Goal: Task Accomplishment & Management: Manage account settings

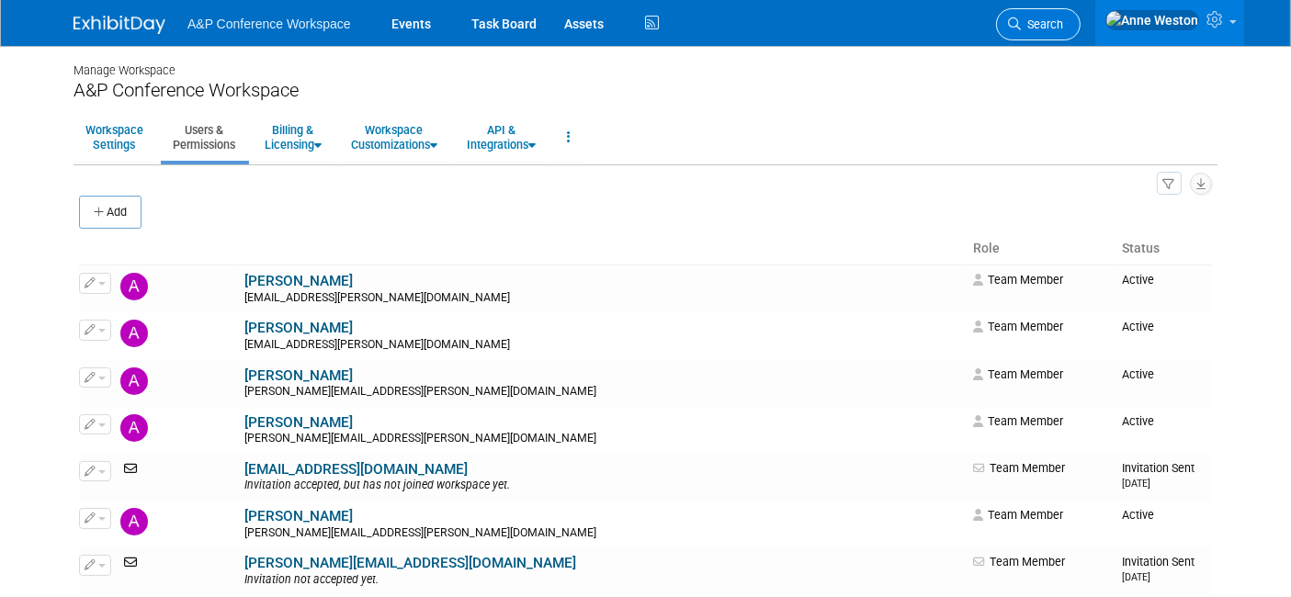
click at [1081, 11] on link "Search" at bounding box center [1038, 24] width 85 height 32
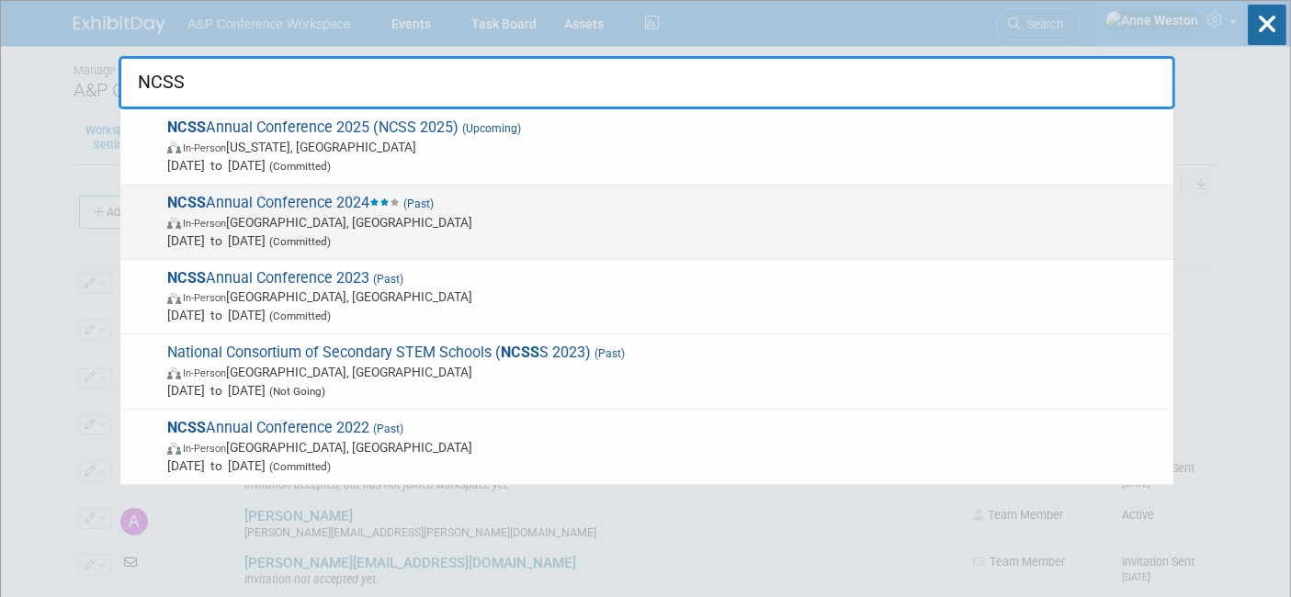
type input "NCSS"
click at [400, 201] on icon at bounding box center [395, 202] width 10 height 7
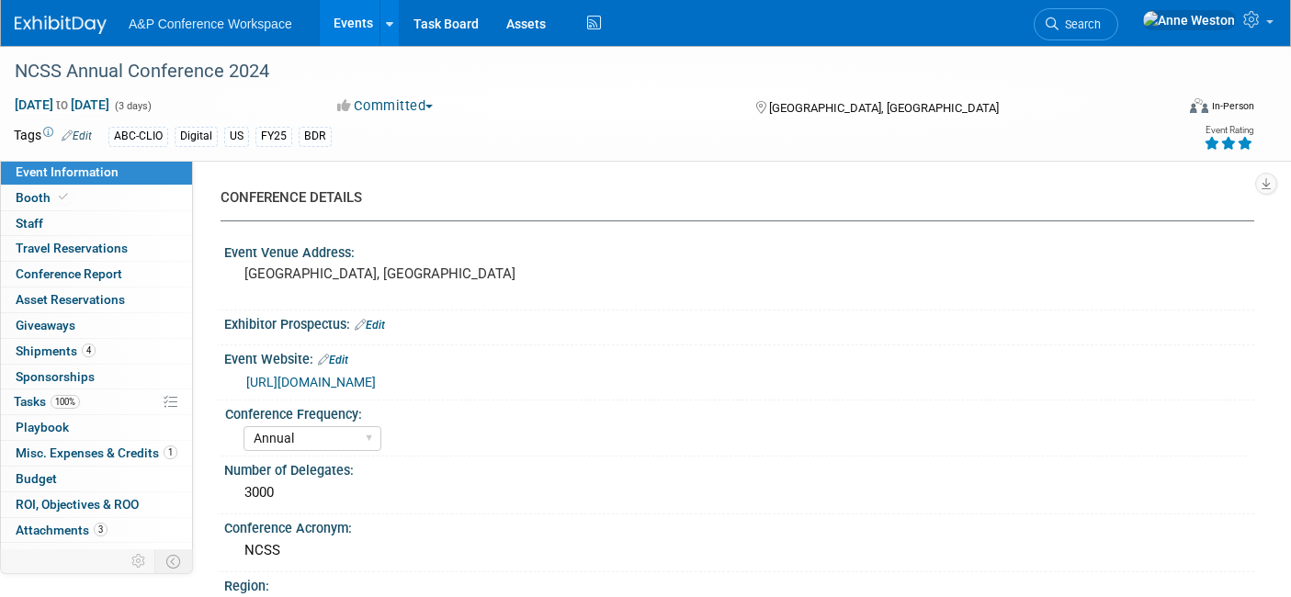
select select "Annual"
select select "Level 1"
select select "In-Person Booth"
select select "[PERSON_NAME]"
click at [82, 208] on link "Booth" at bounding box center [96, 198] width 191 height 25
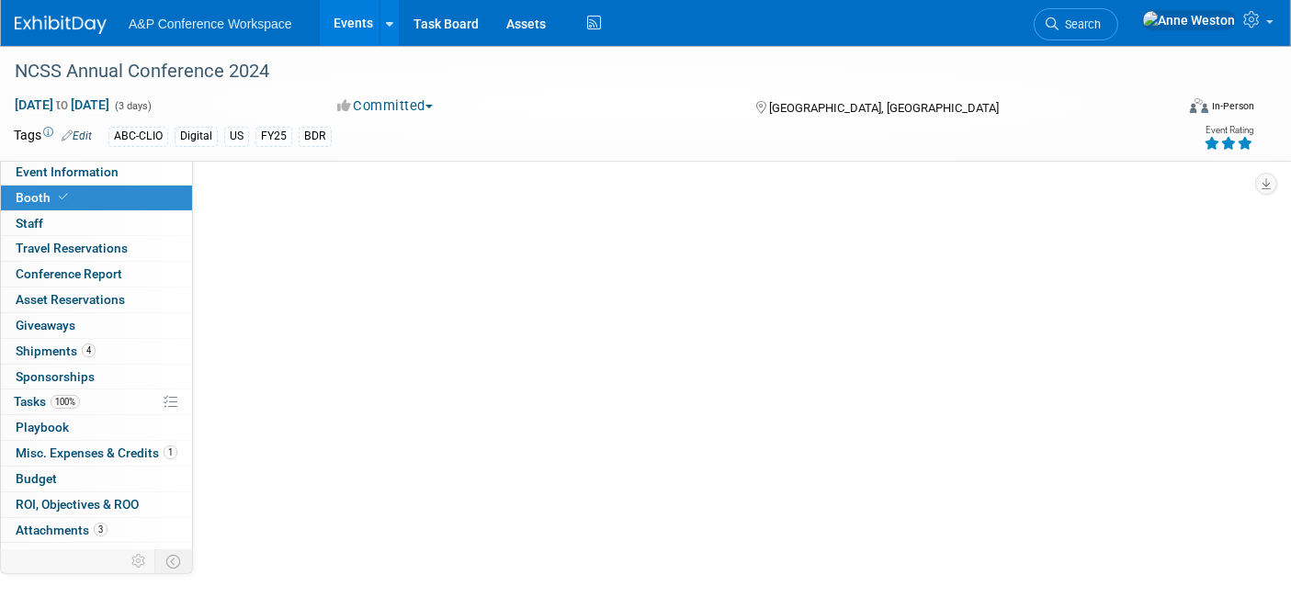
select select "CLDC - Digital/BDR"
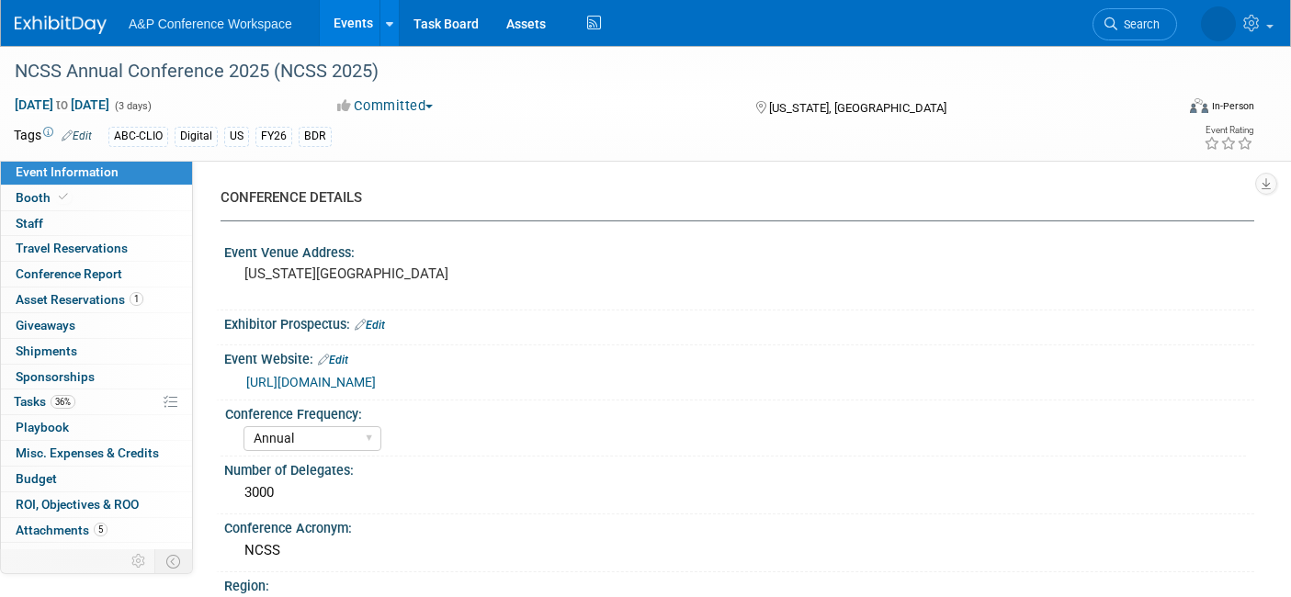
select select "Annual"
select select "Level 1"
select select "In-Person Booth"
select select "Schools"
select select "Bloomsbury Digital Resources"
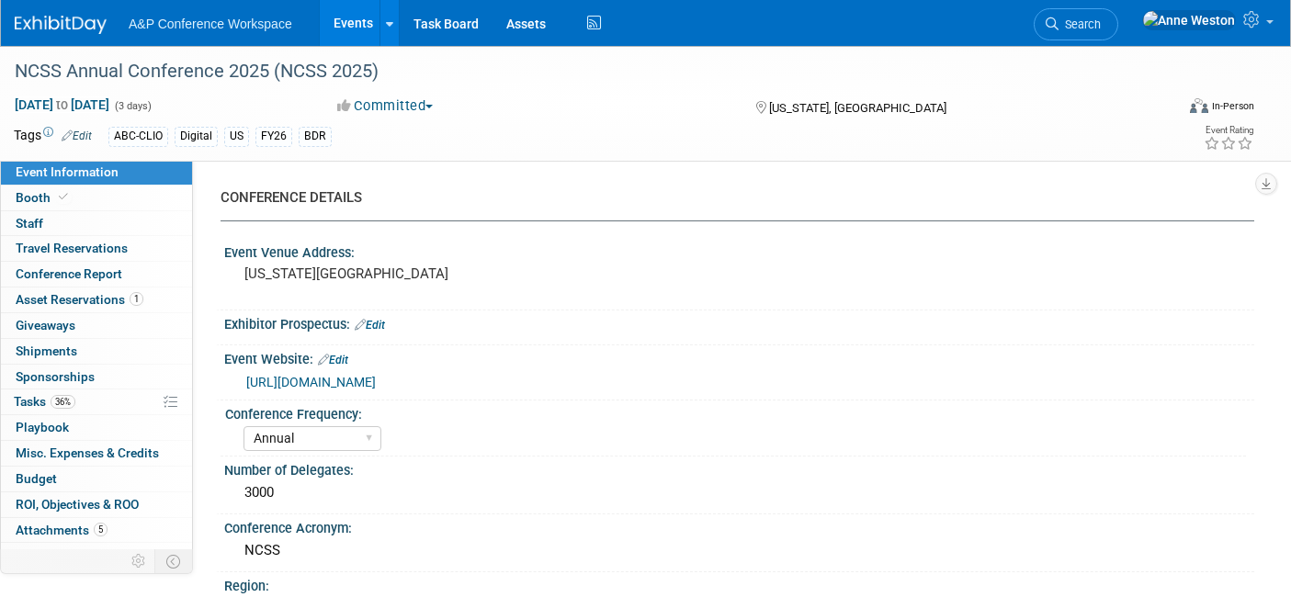
select select "[PERSON_NAME]"
select select "Brand/Subject Presence​"
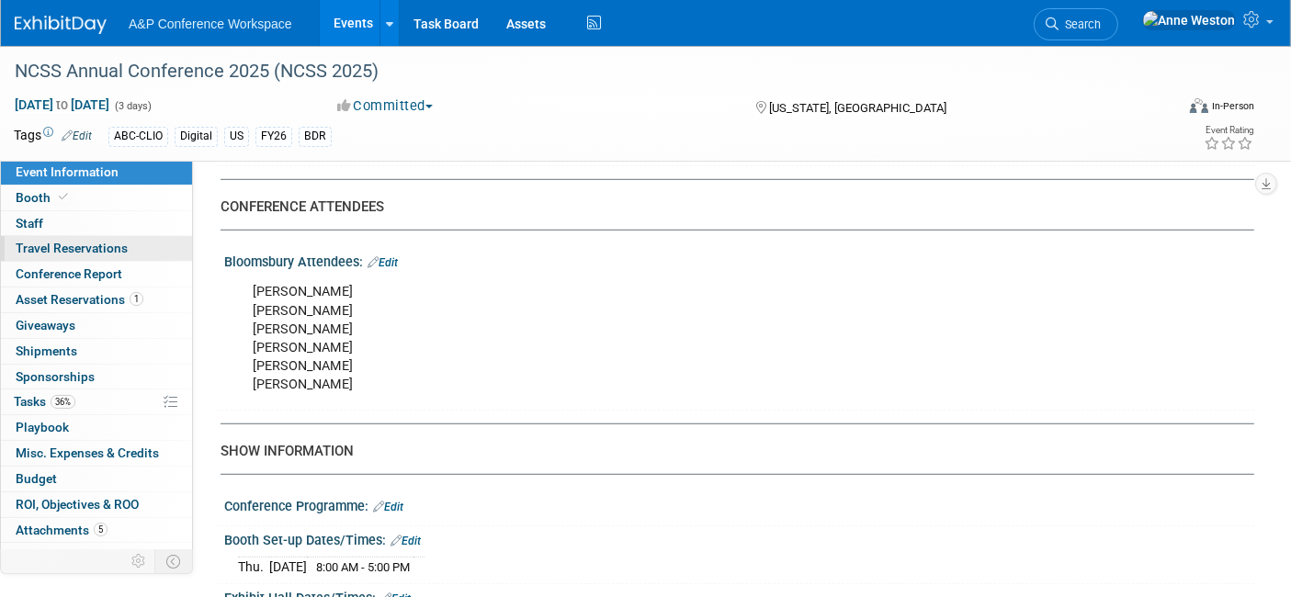
scroll to position [1116, 0]
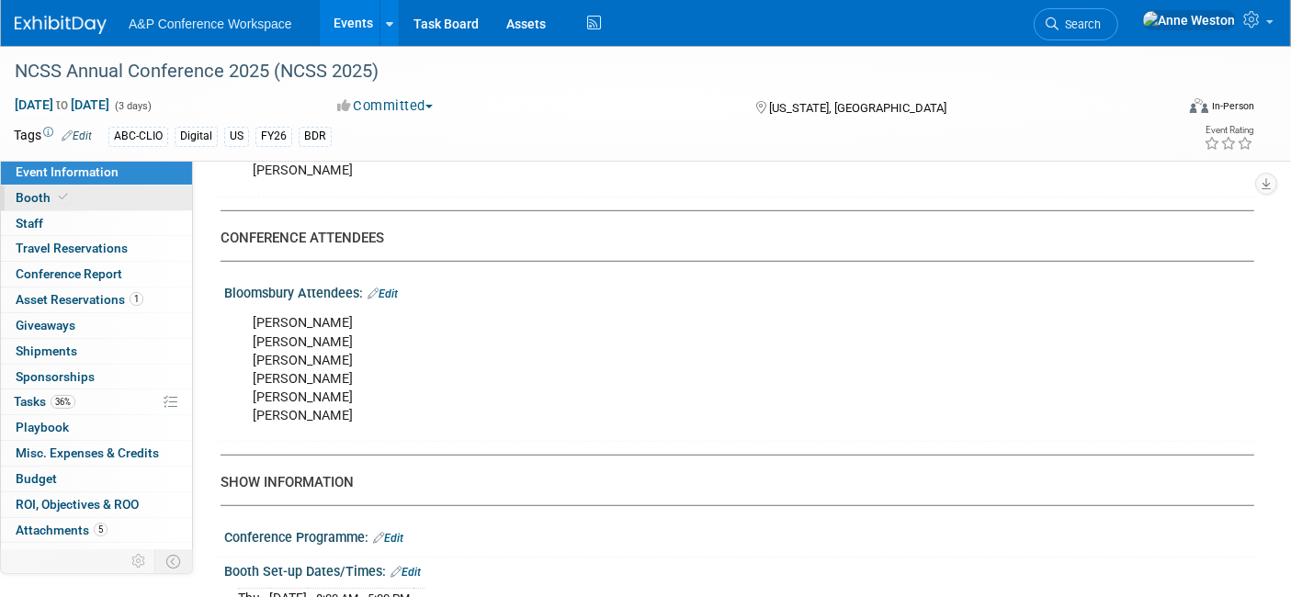
click at [110, 195] on link "Booth" at bounding box center [96, 198] width 191 height 25
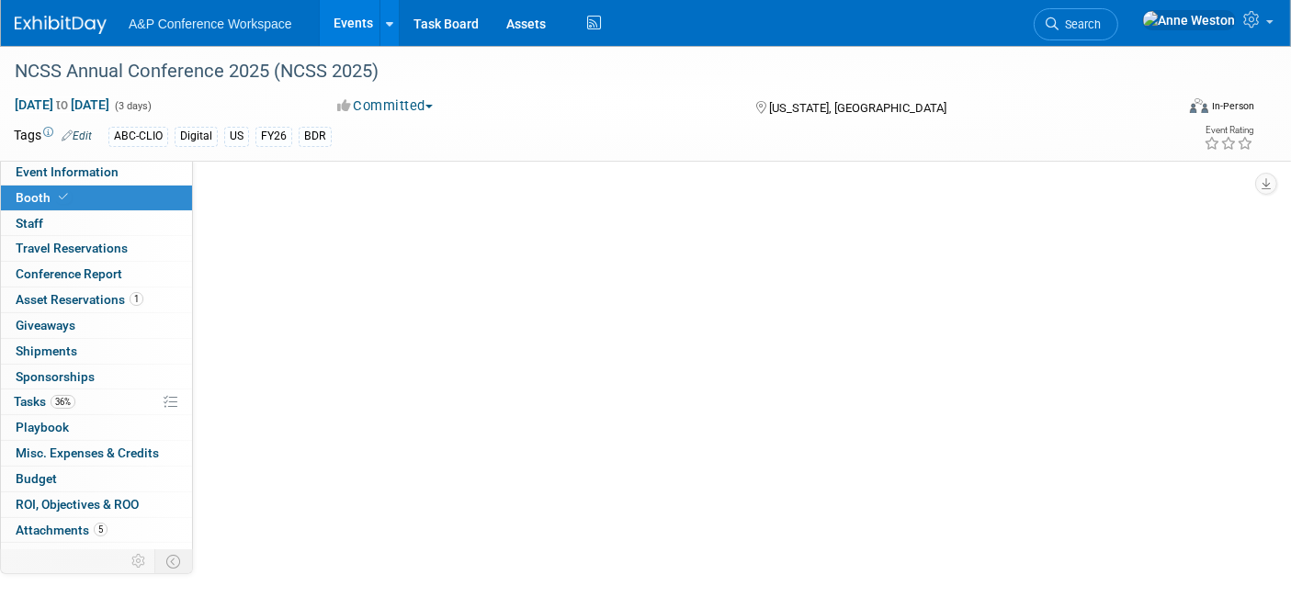
select select "CLDC - Digital/BDR"
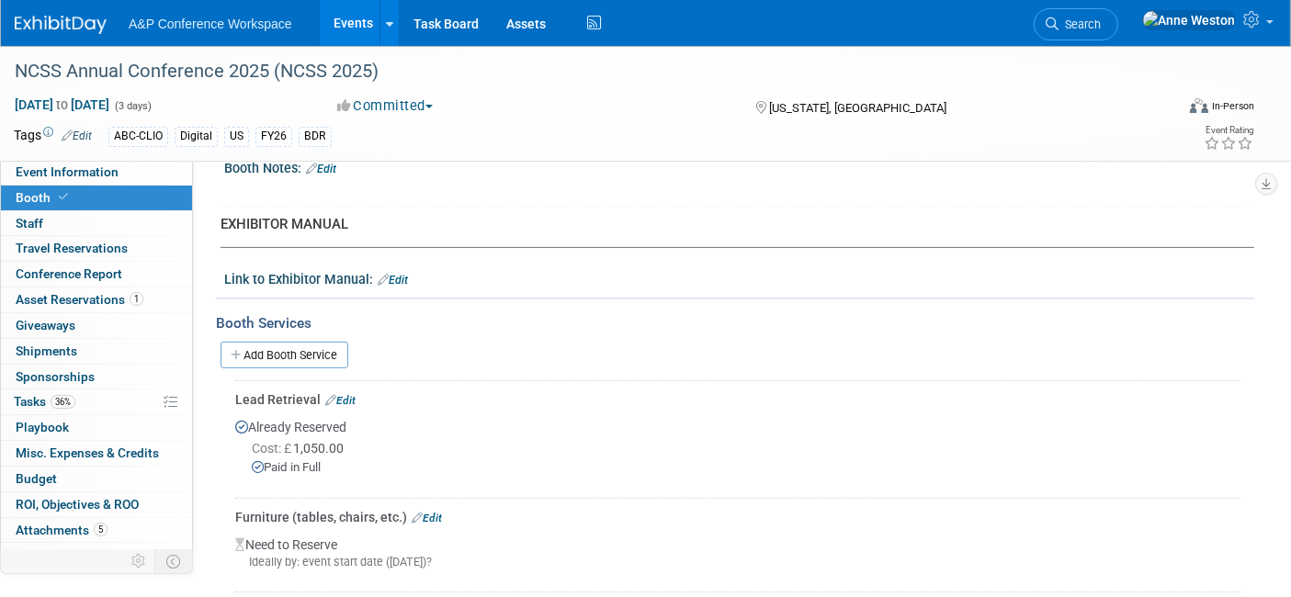
scroll to position [714, 0]
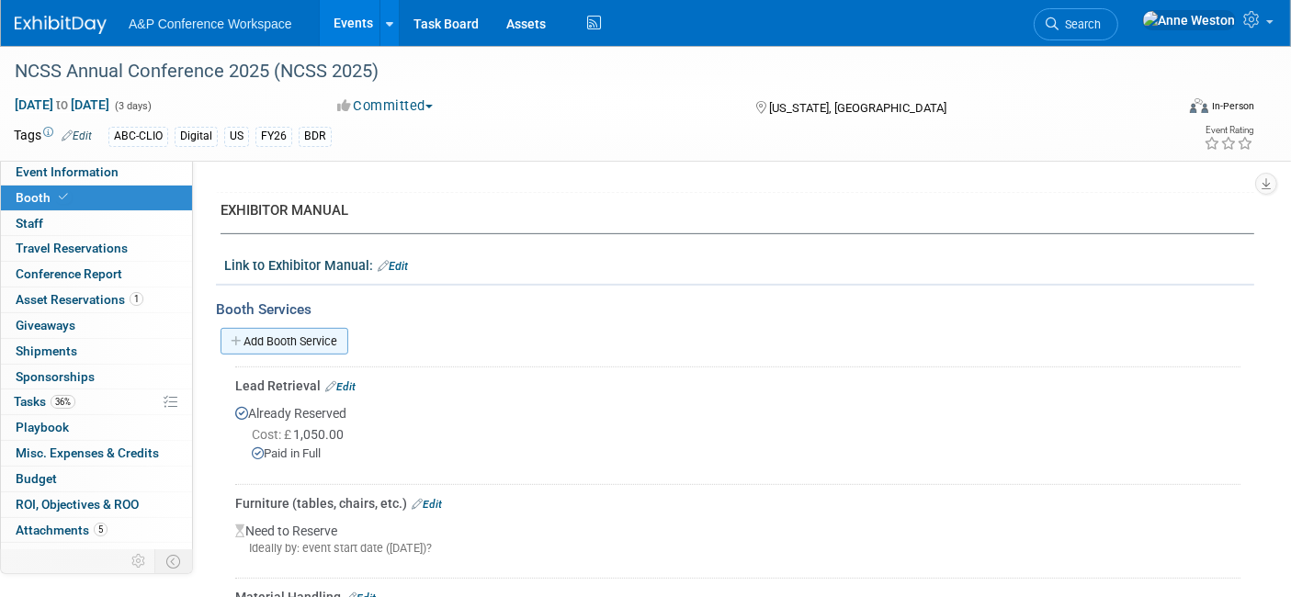
click at [289, 334] on link "Add Booth Service" at bounding box center [285, 341] width 128 height 27
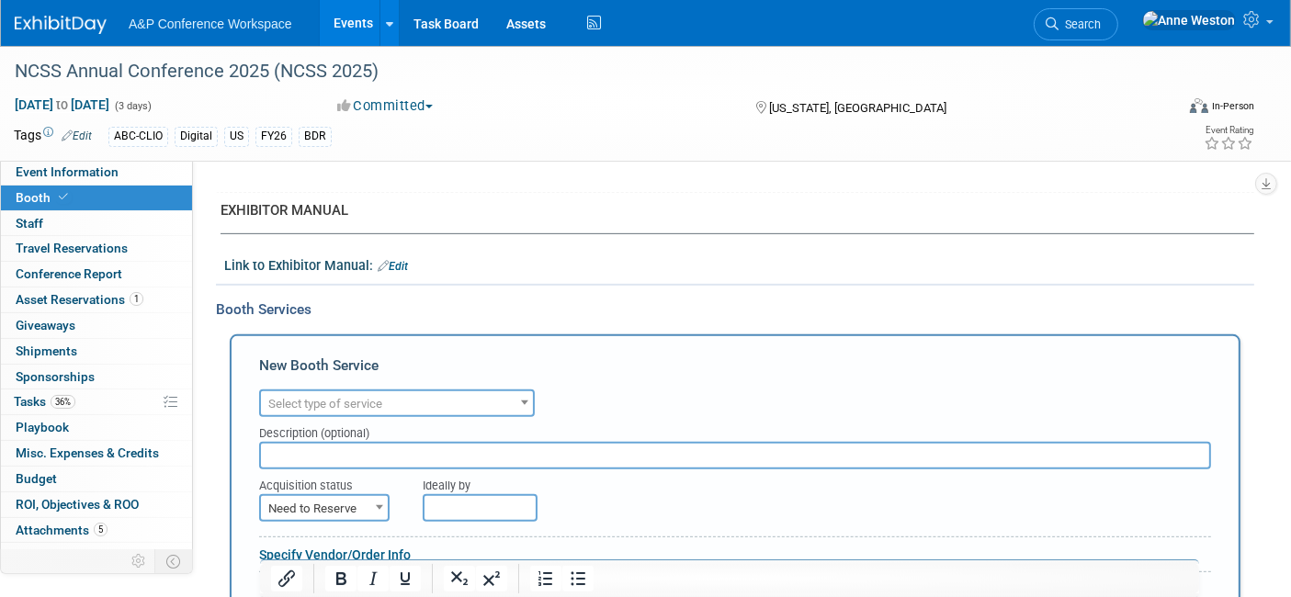
scroll to position [0, 0]
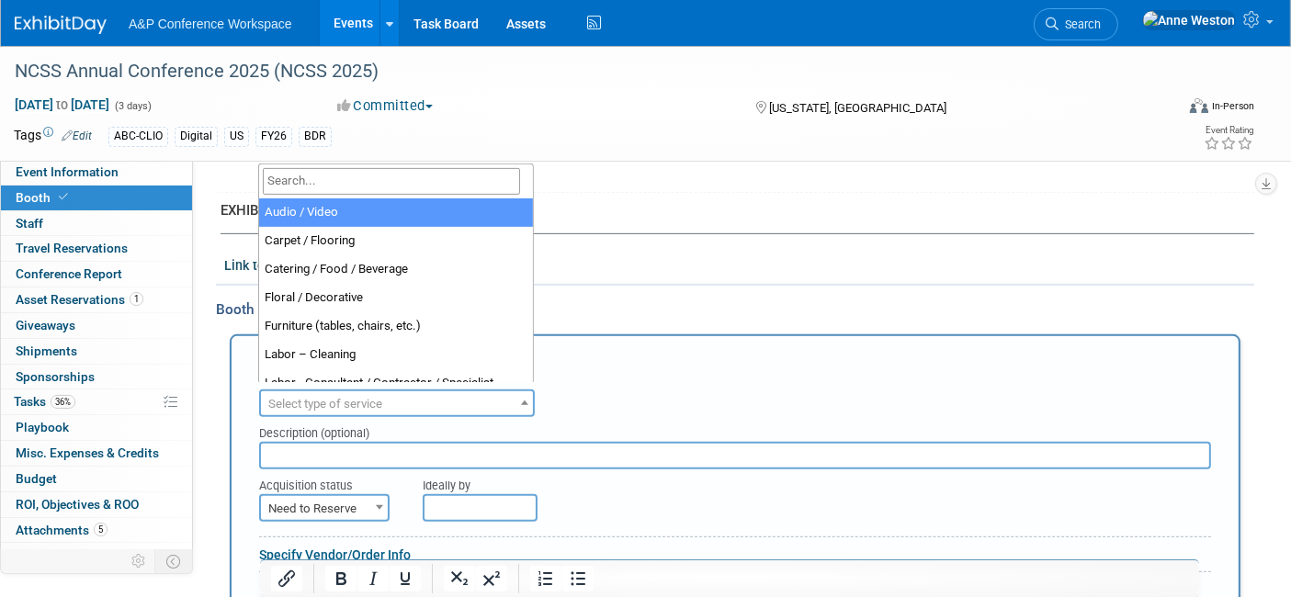
click at [396, 393] on span "Select type of service" at bounding box center [397, 405] width 272 height 26
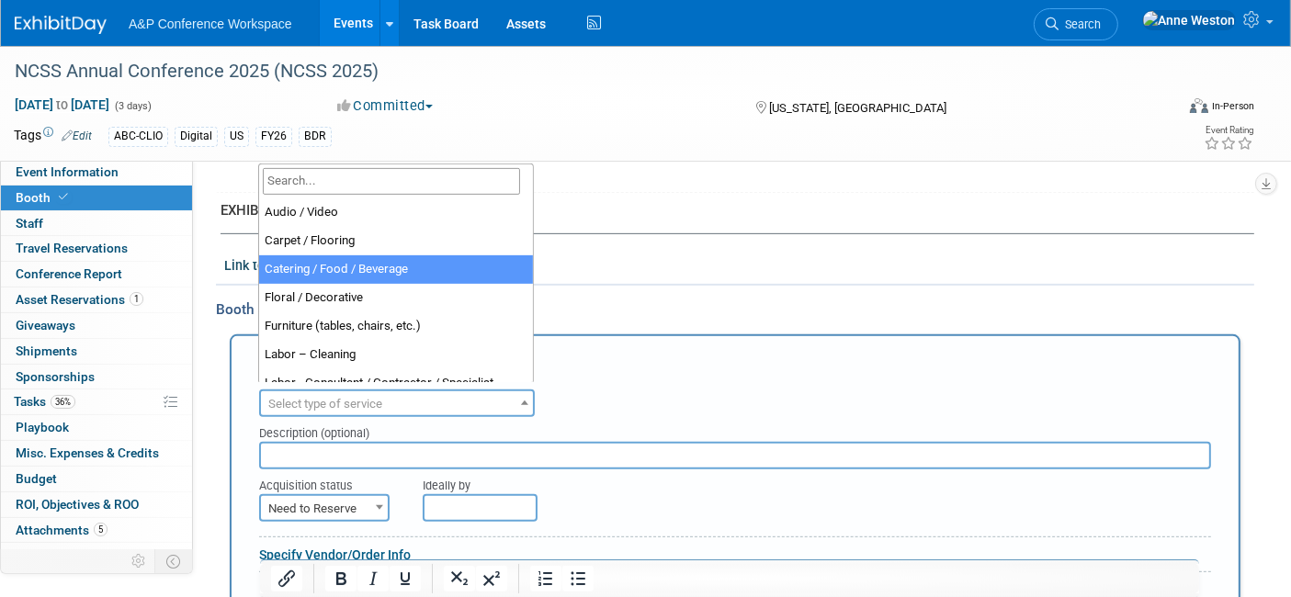
select select "22"
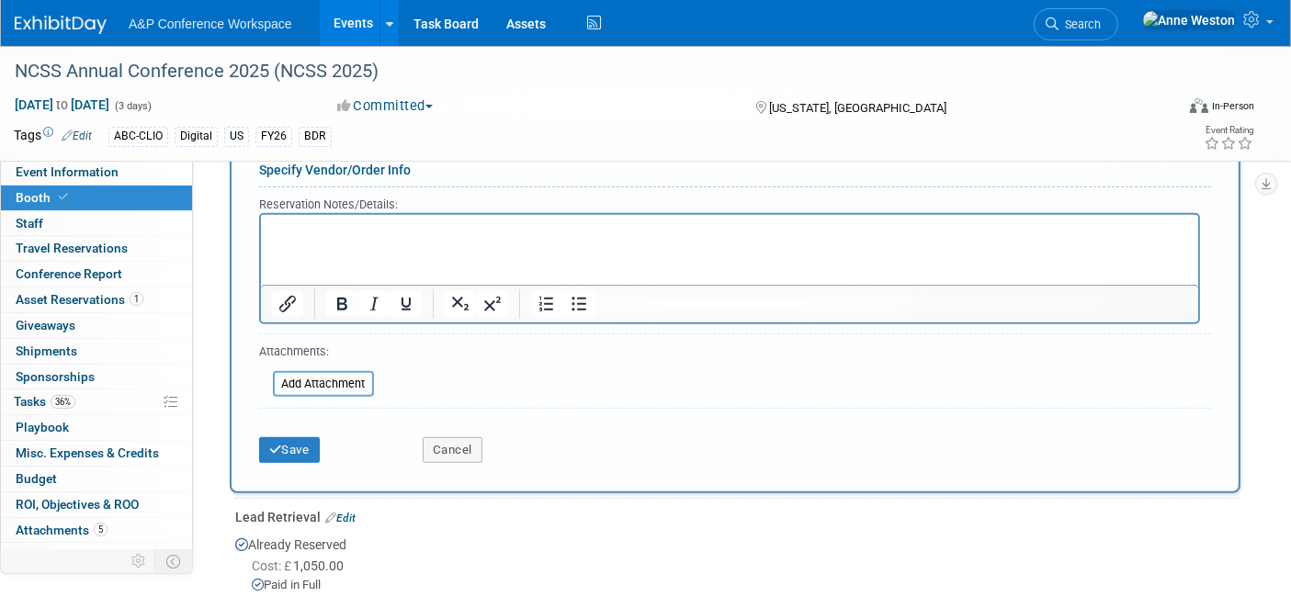
scroll to position [1123, 0]
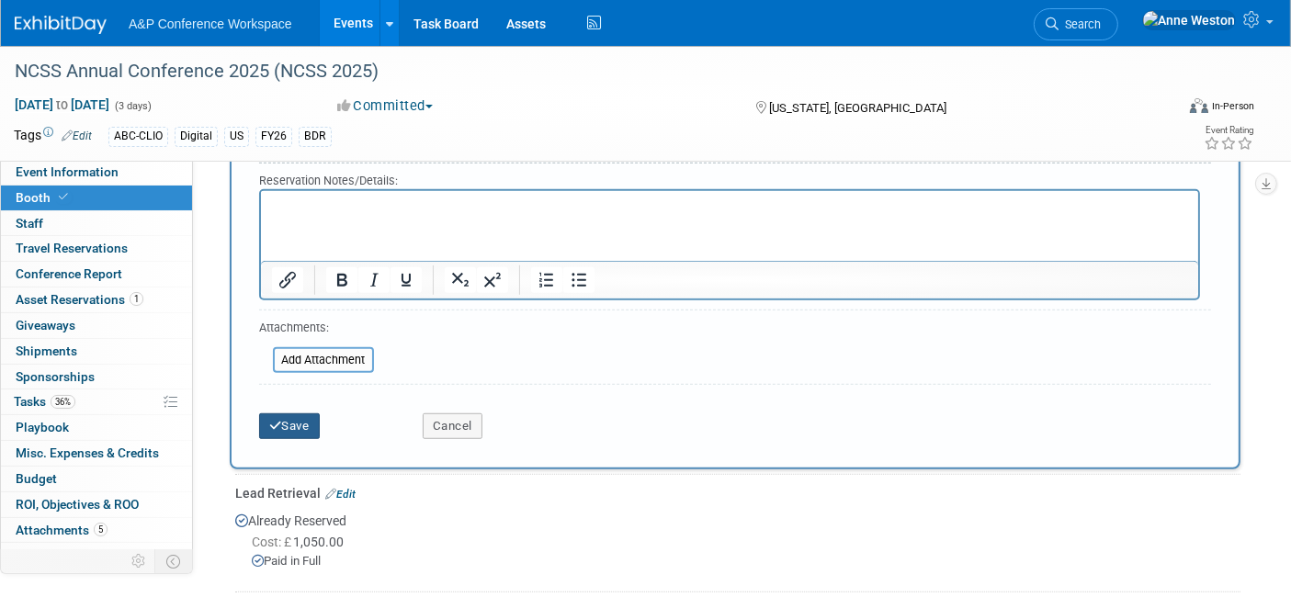
click at [296, 414] on button "Save" at bounding box center [289, 427] width 61 height 26
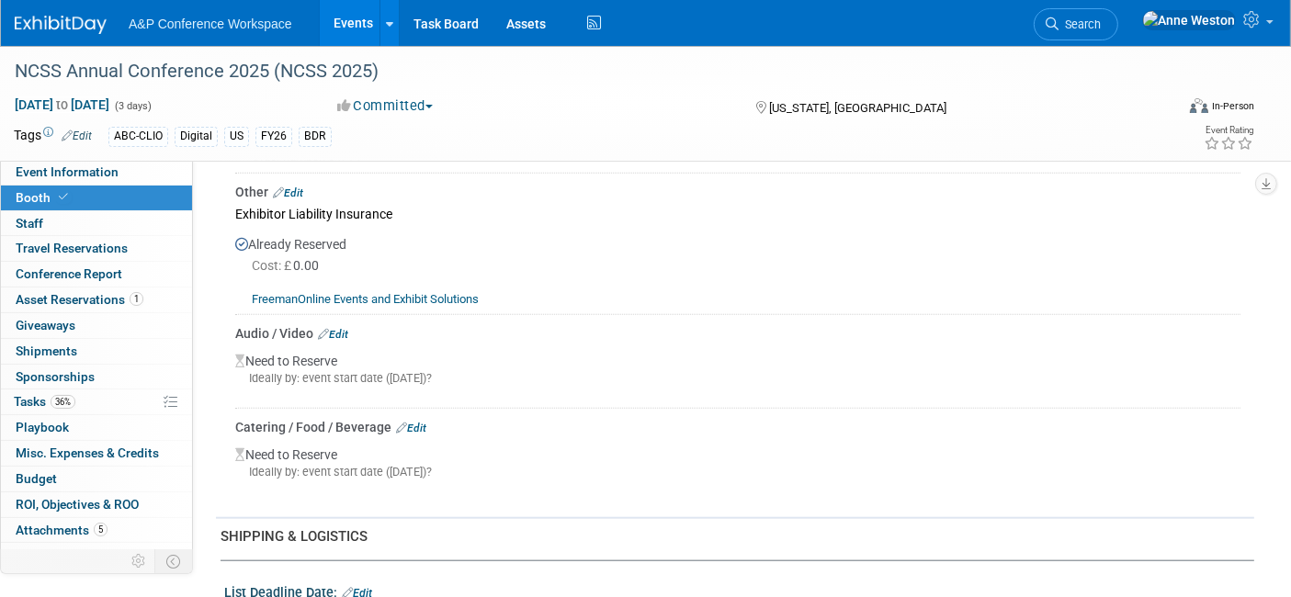
scroll to position [1735, 0]
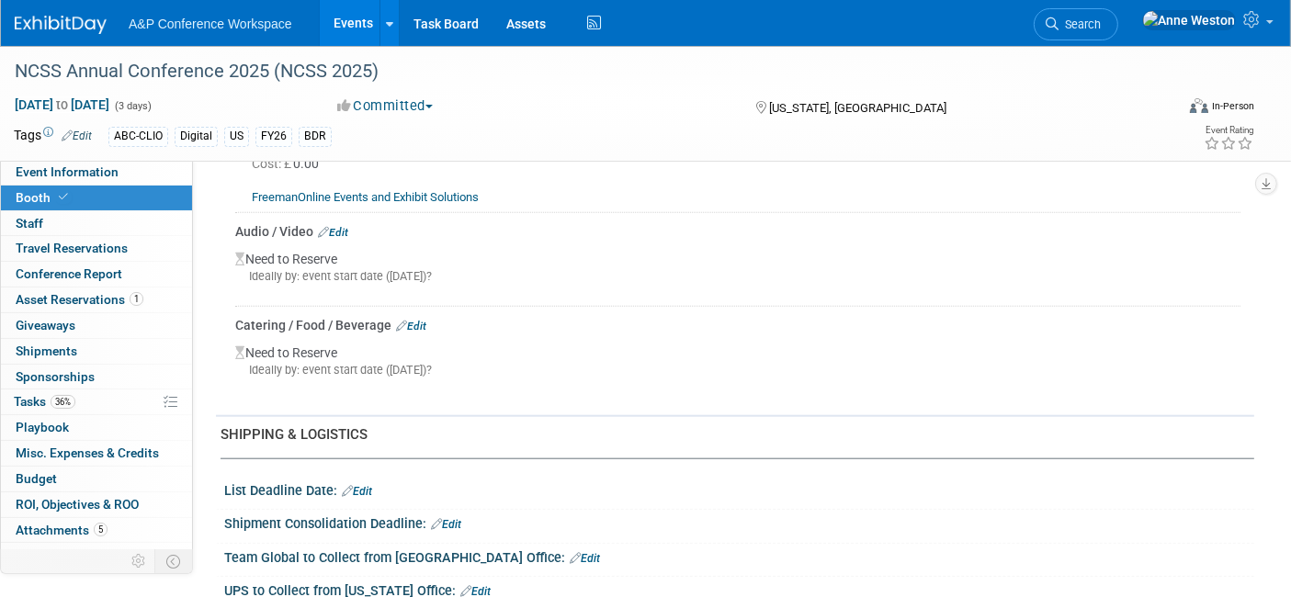
click at [415, 322] on link "Edit" at bounding box center [411, 326] width 30 height 13
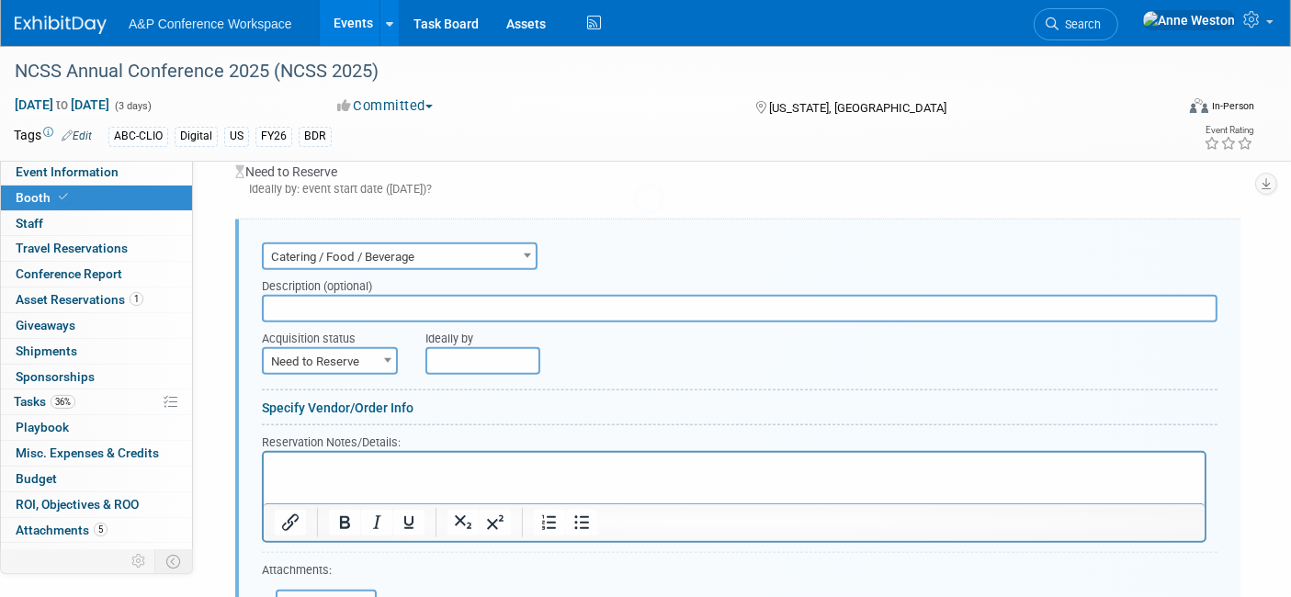
scroll to position [0, 0]
click at [362, 461] on p "Rich Text Area. Press ALT-0 for help." at bounding box center [734, 468] width 920 height 17
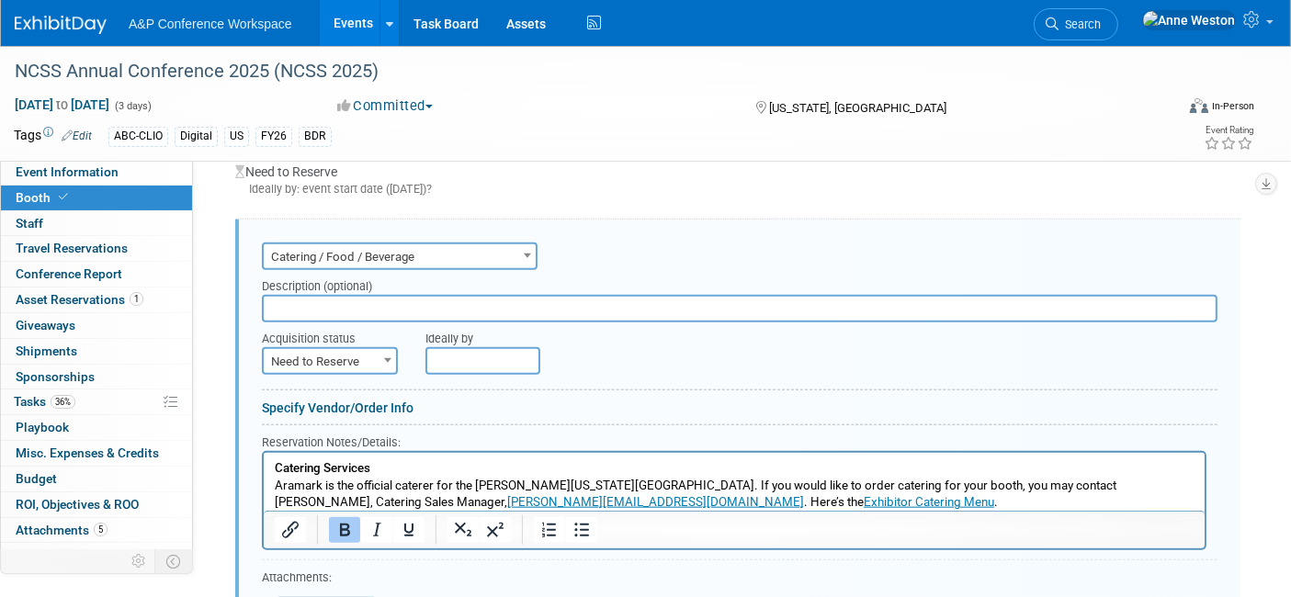
click at [291, 295] on input "text" at bounding box center [740, 309] width 956 height 28
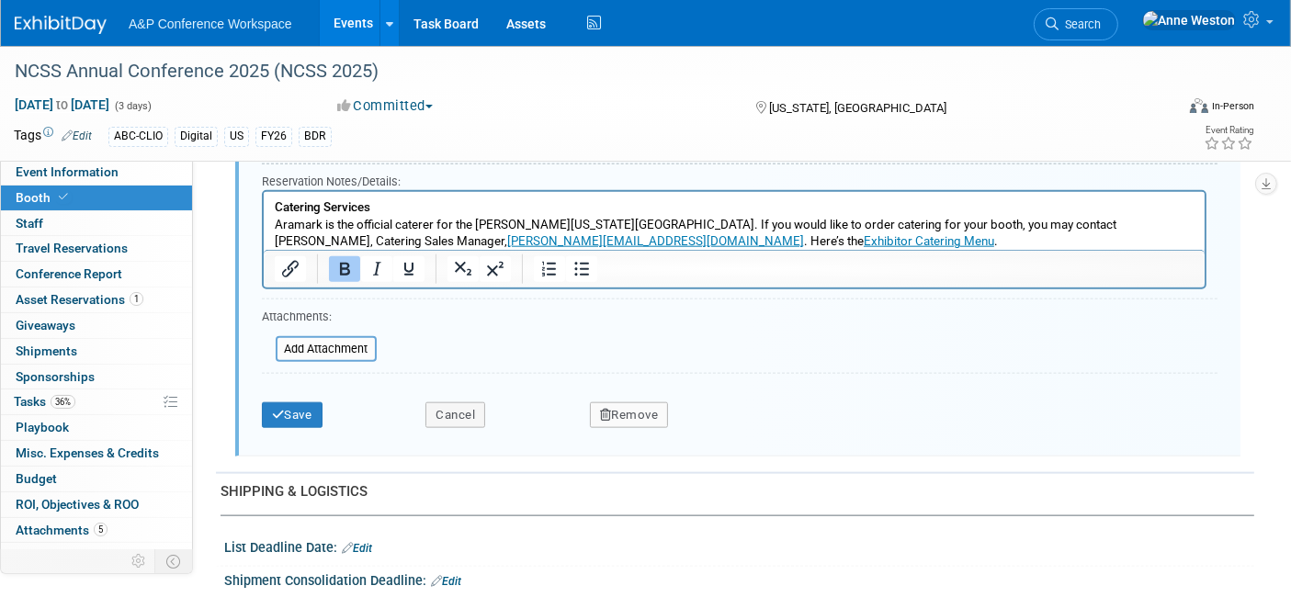
scroll to position [2130, 0]
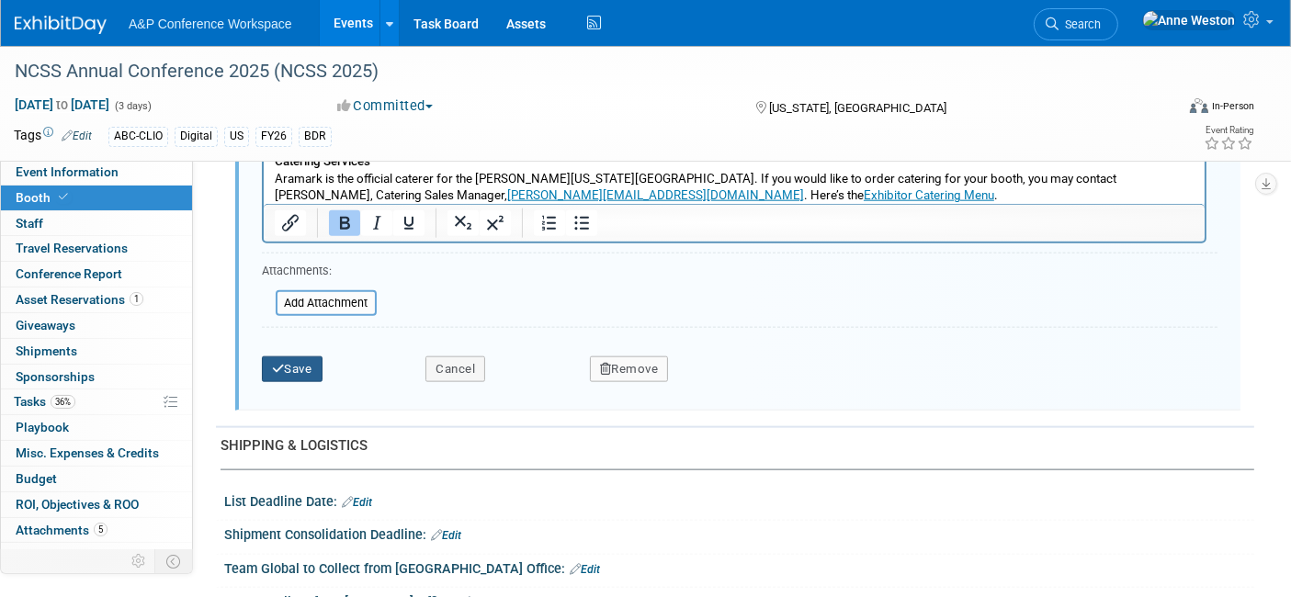
type input "Booth Reception"
click at [284, 357] on button "Save" at bounding box center [292, 370] width 61 height 26
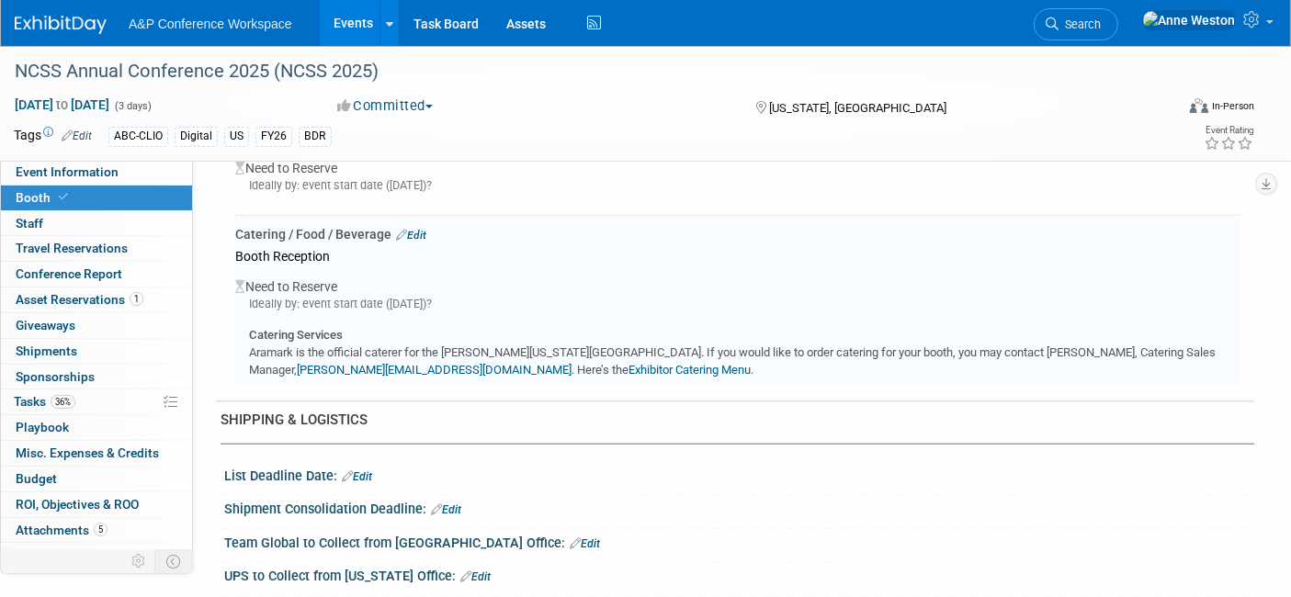
scroll to position [1823, 0]
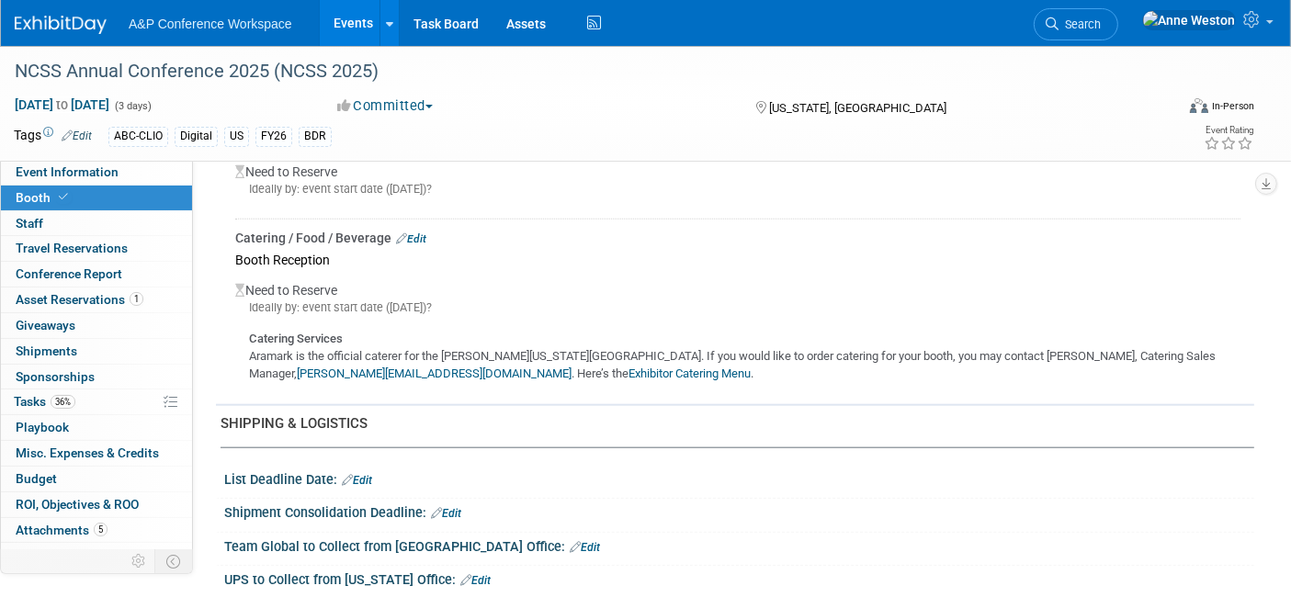
click at [629, 367] on link "Exhibitor Catering Menu" at bounding box center [690, 374] width 122 height 14
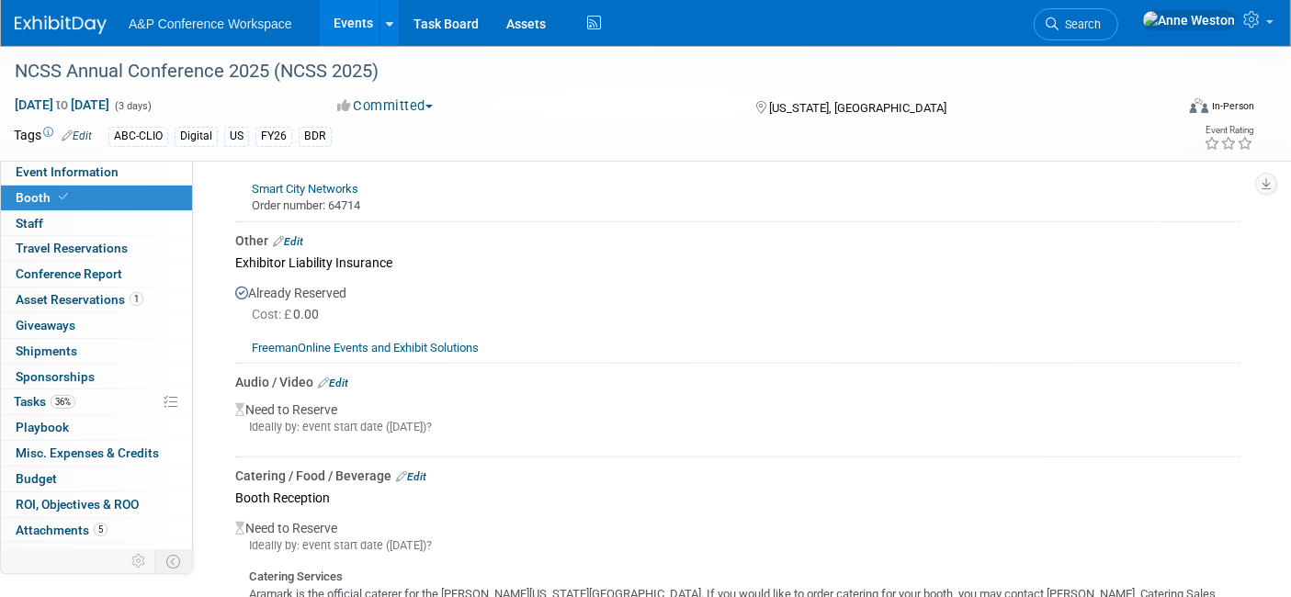
scroll to position [1594, 0]
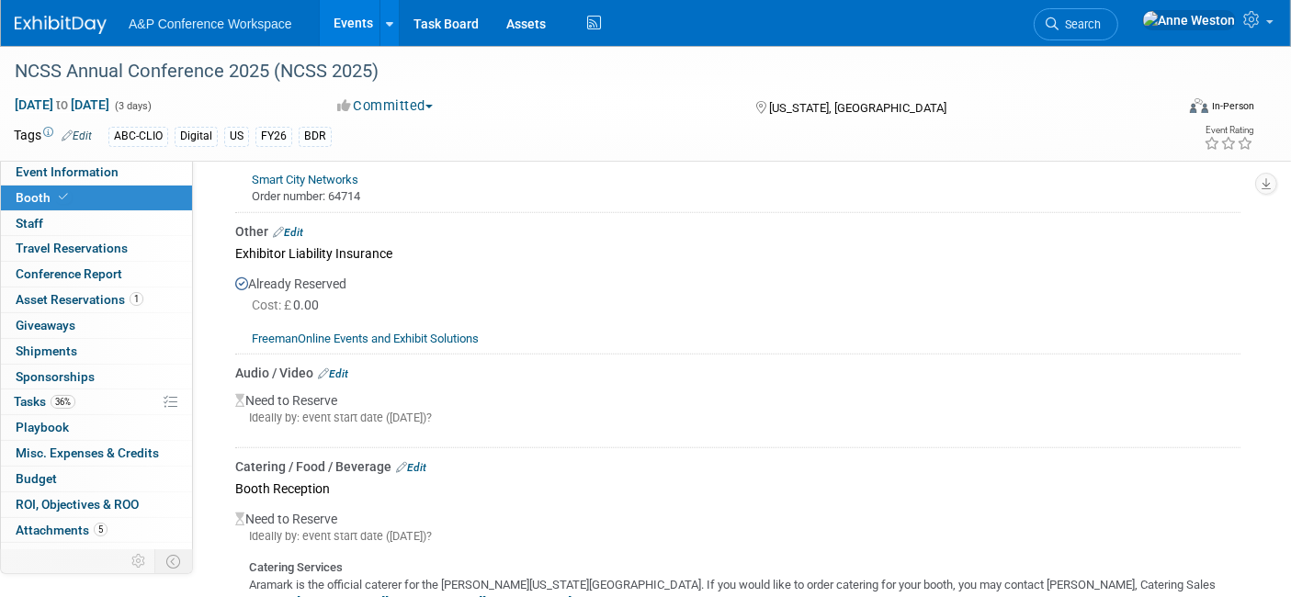
click at [344, 368] on link "Edit" at bounding box center [333, 374] width 30 height 13
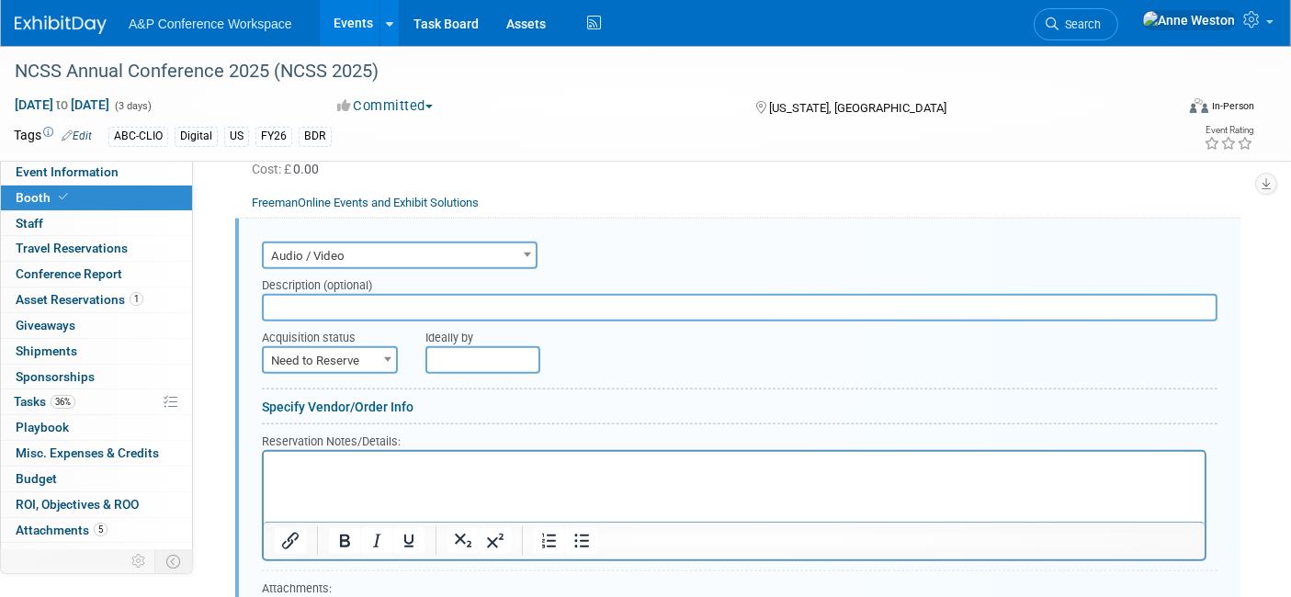
scroll to position [0, 0]
click at [312, 348] on span "Need to Reserve" at bounding box center [330, 361] width 132 height 26
select select "2"
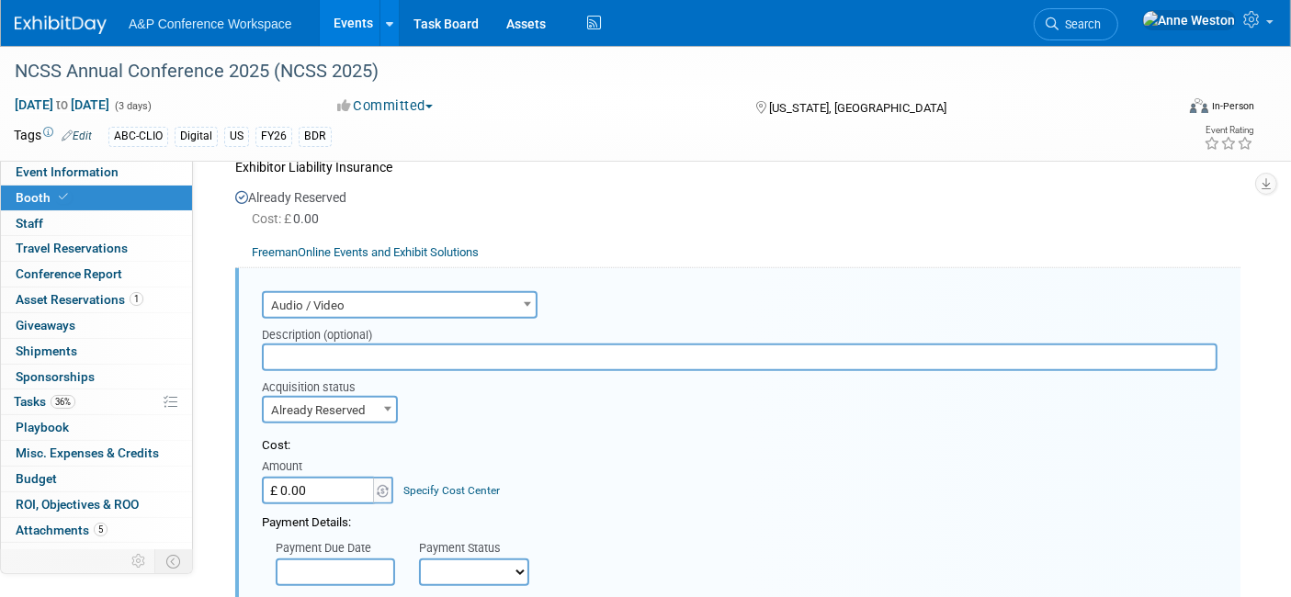
scroll to position [1628, 0]
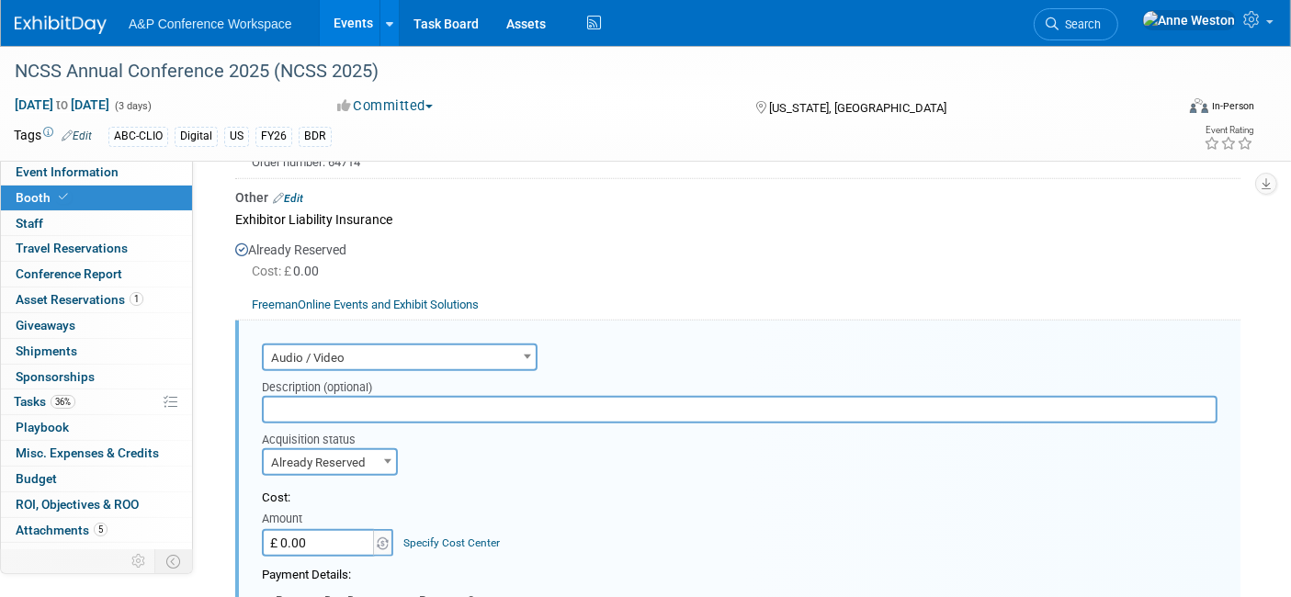
click at [349, 397] on input "text" at bounding box center [740, 410] width 956 height 28
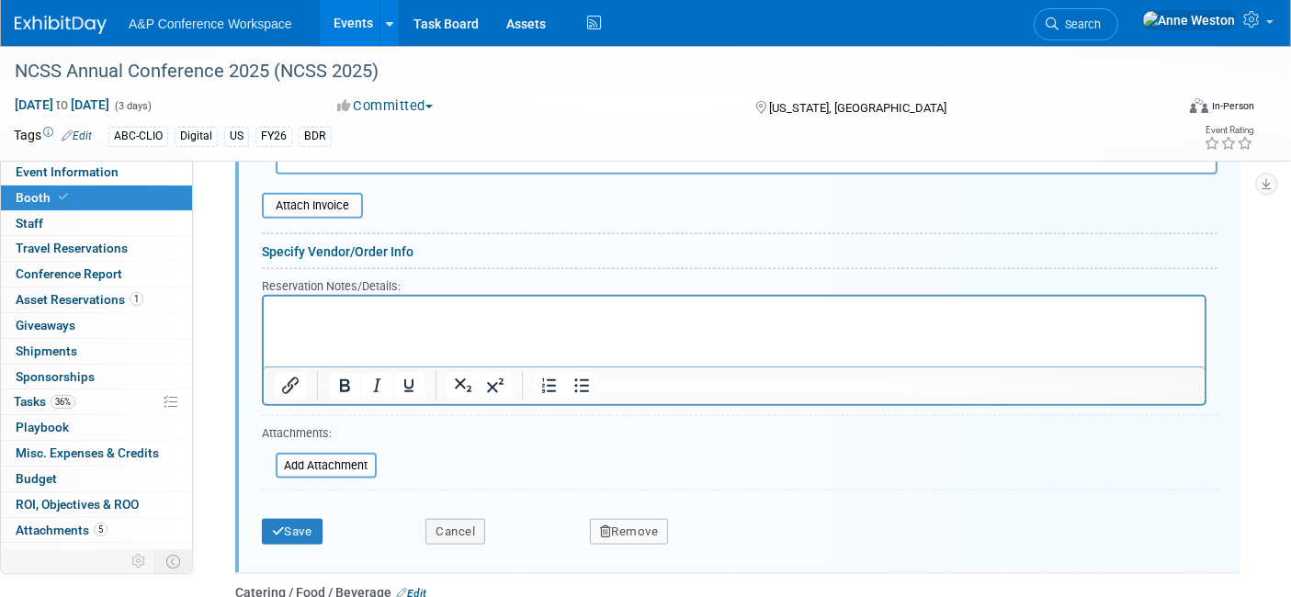
scroll to position [2240, 0]
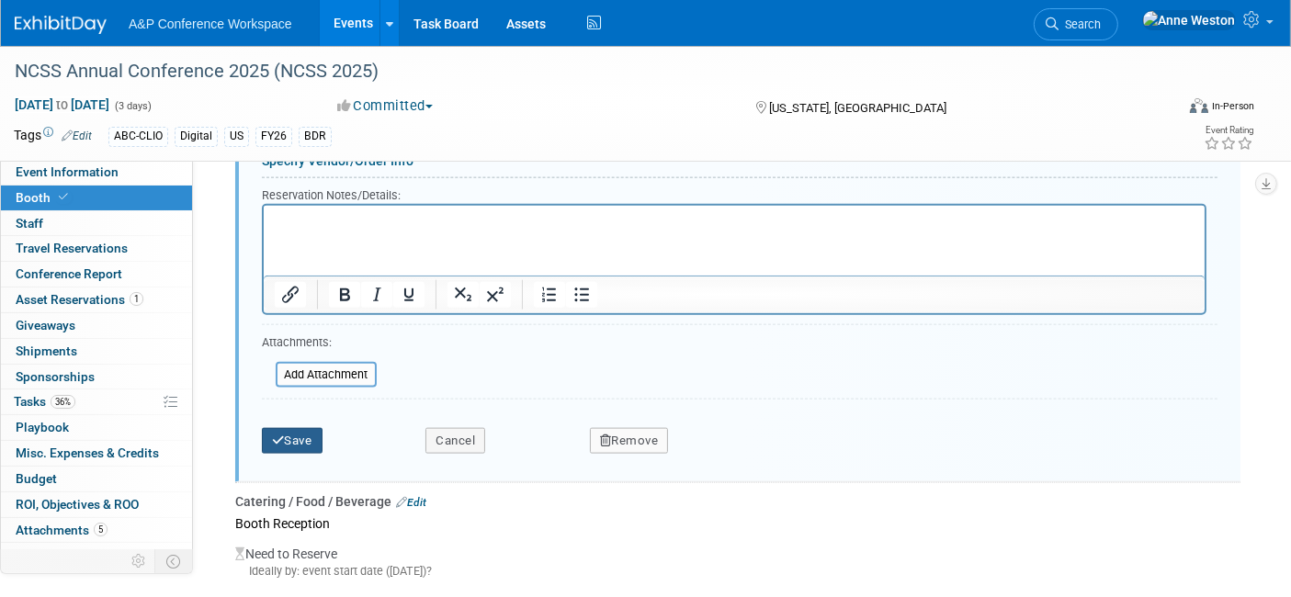
type input "46" Touch Screen Monitor with Stand"
click at [291, 428] on button "Save" at bounding box center [292, 441] width 61 height 26
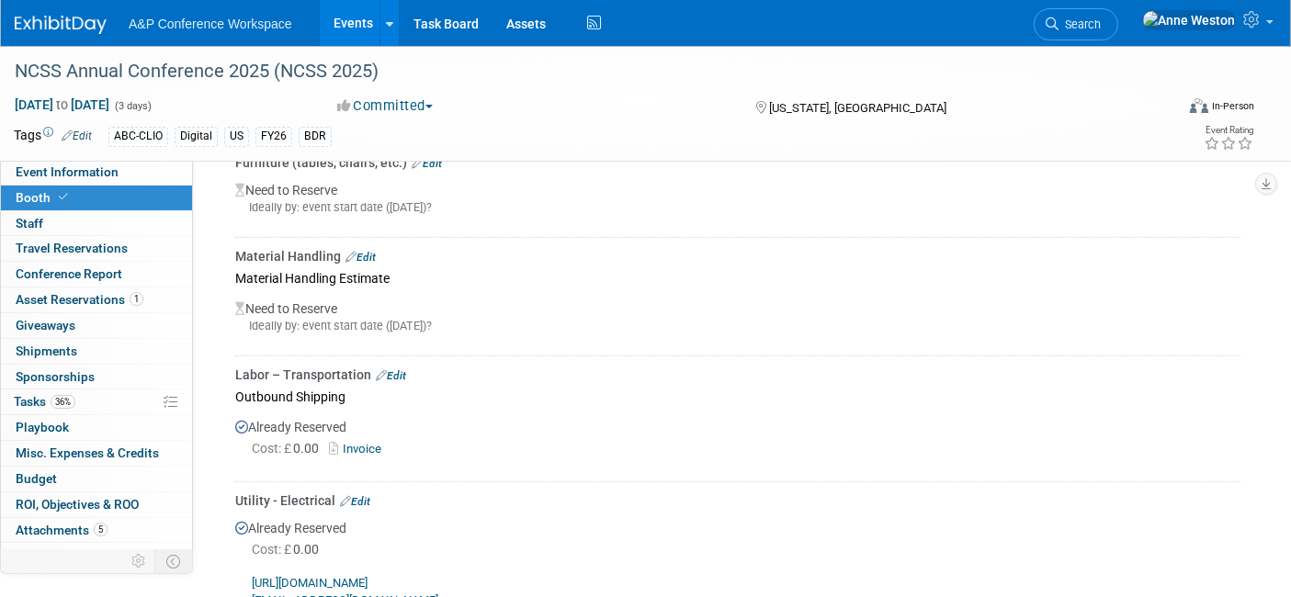
scroll to position [1015, 0]
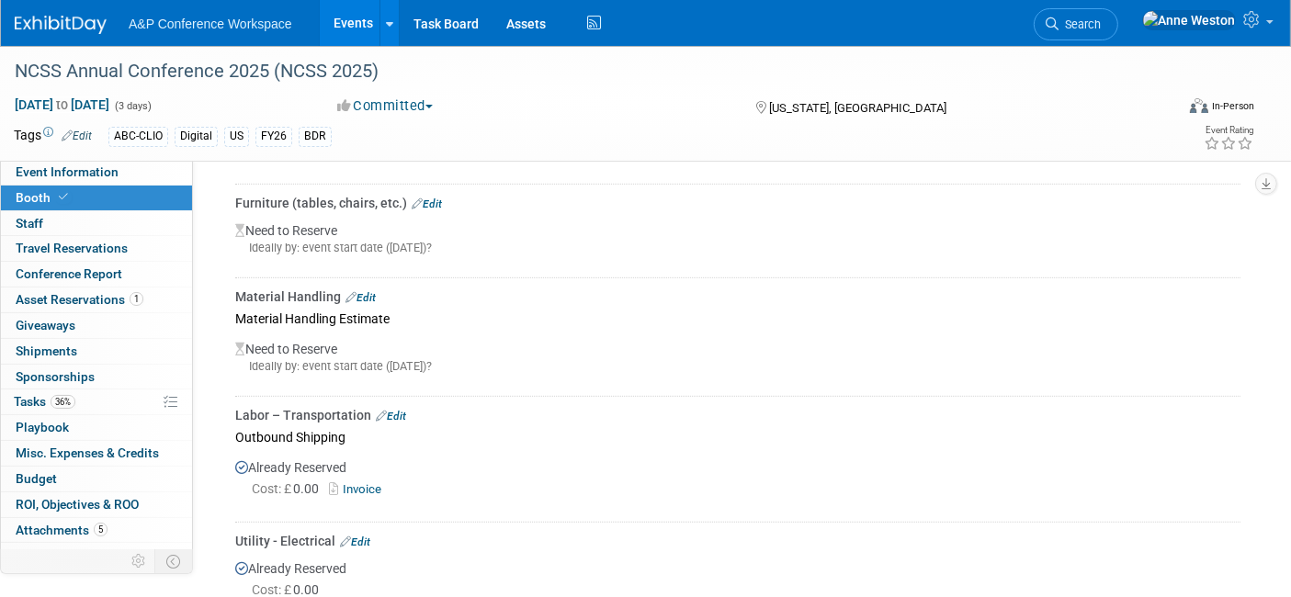
click at [368, 291] on link "Edit" at bounding box center [361, 297] width 30 height 13
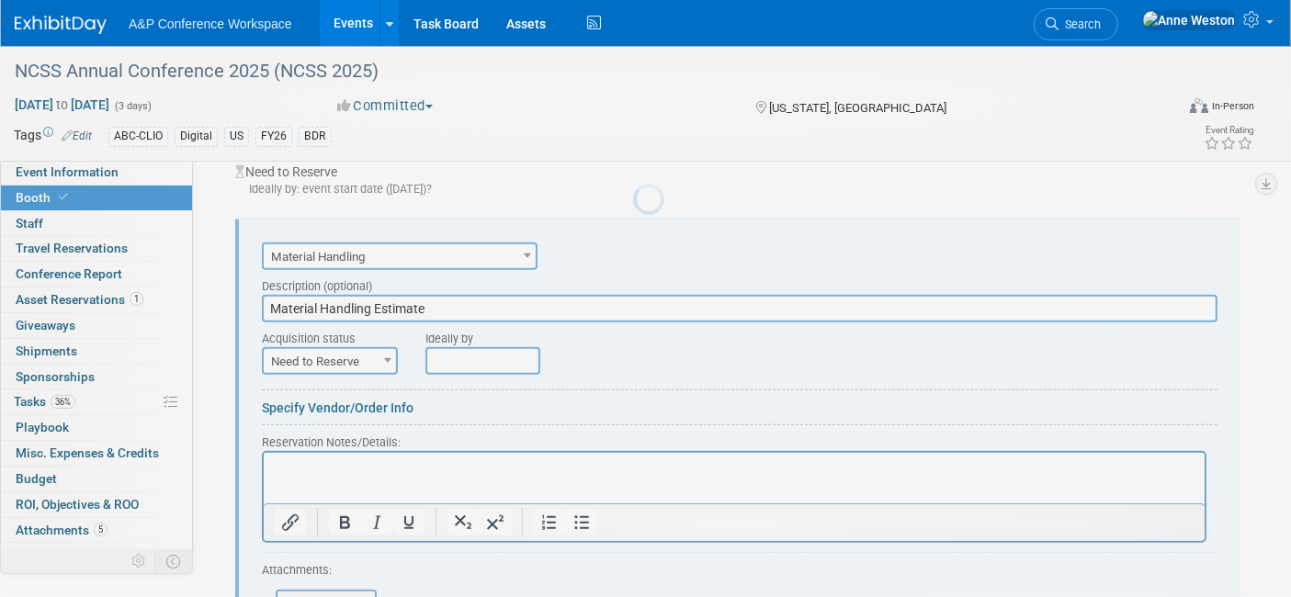
scroll to position [0, 0]
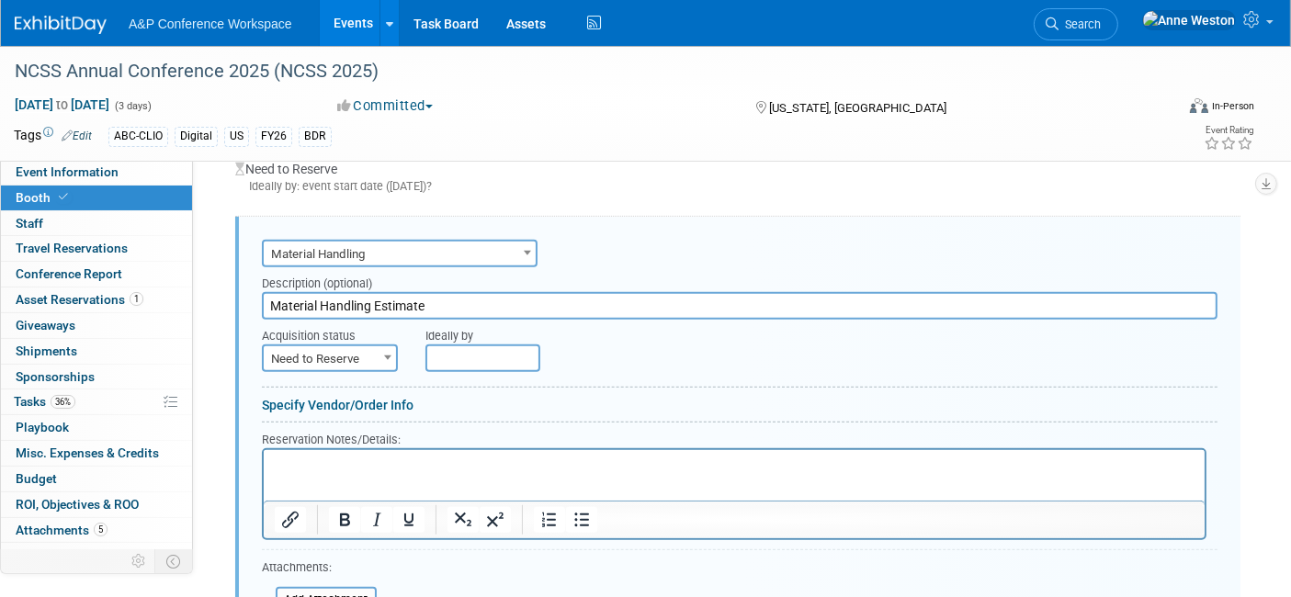
click at [353, 346] on span "Need to Reserve" at bounding box center [330, 359] width 132 height 26
select select "2"
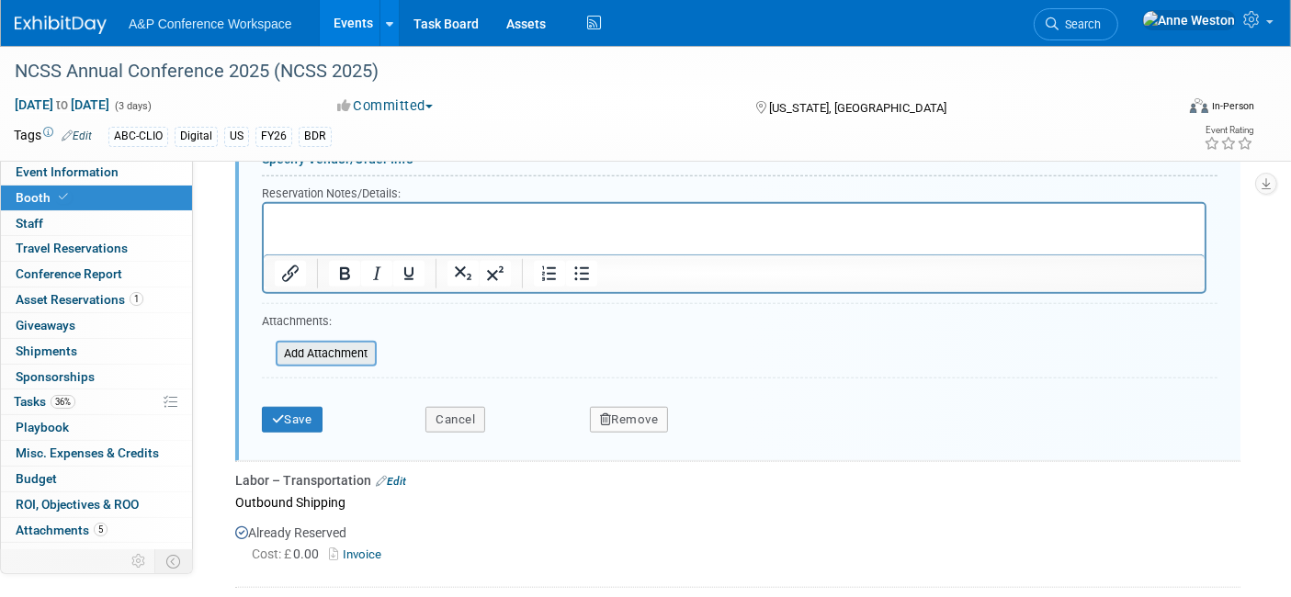
scroll to position [1587, 0]
click at [301, 406] on button "Save" at bounding box center [292, 419] width 61 height 26
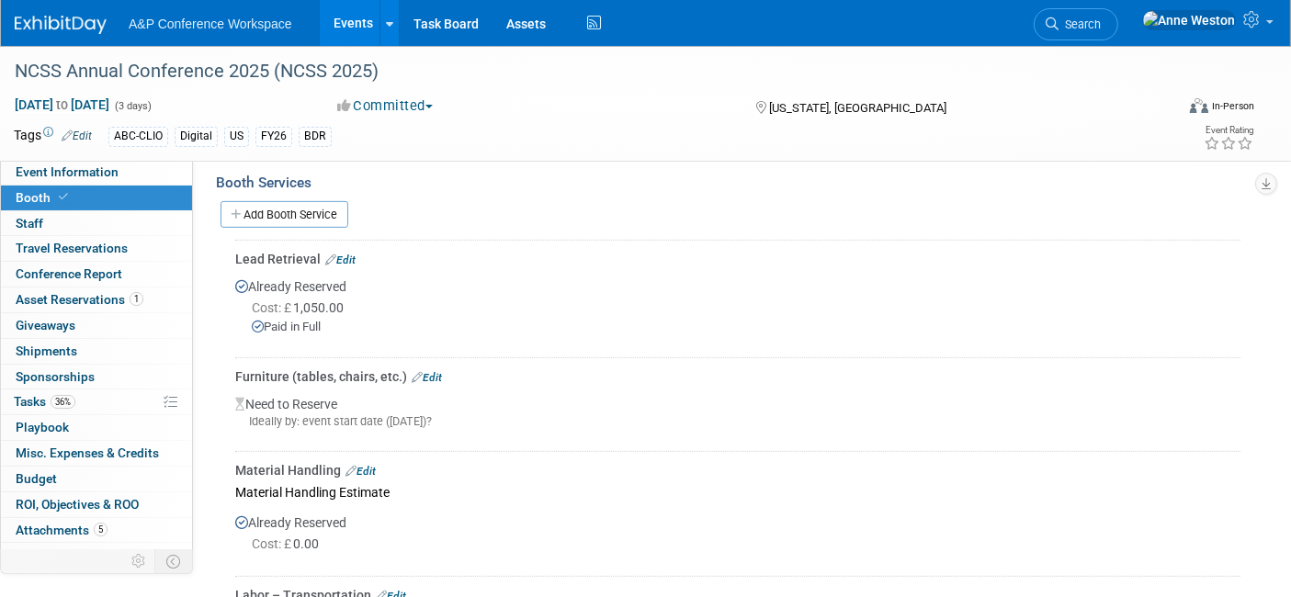
scroll to position [872, 0]
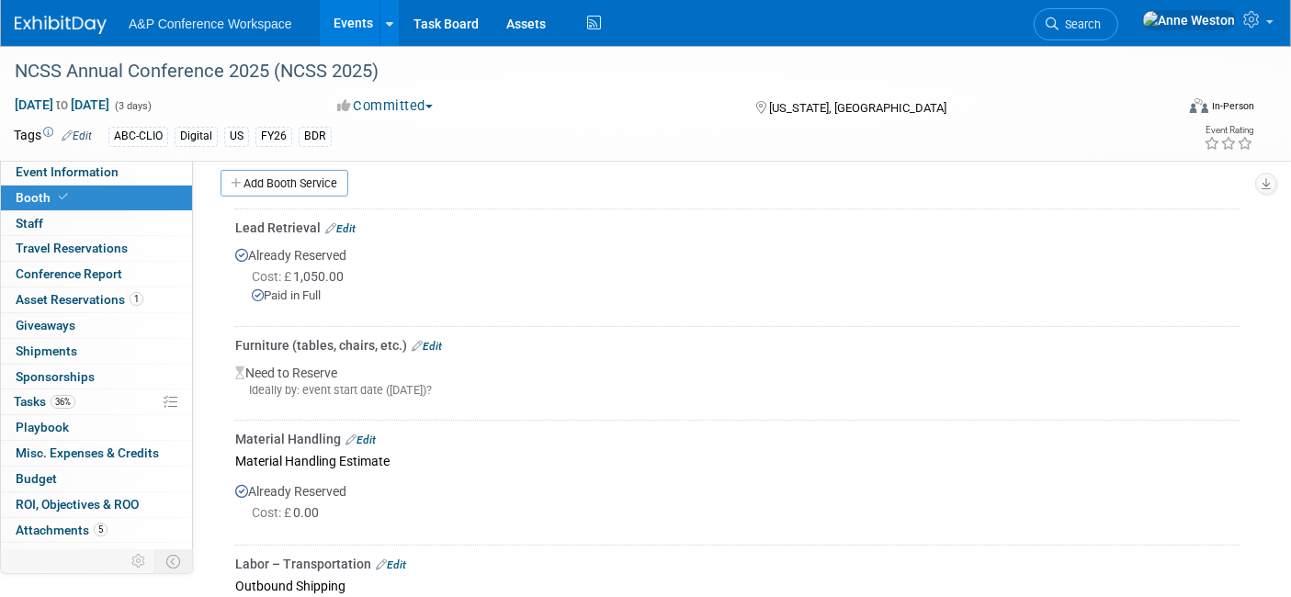
click at [426, 340] on link "Edit" at bounding box center [427, 346] width 30 height 13
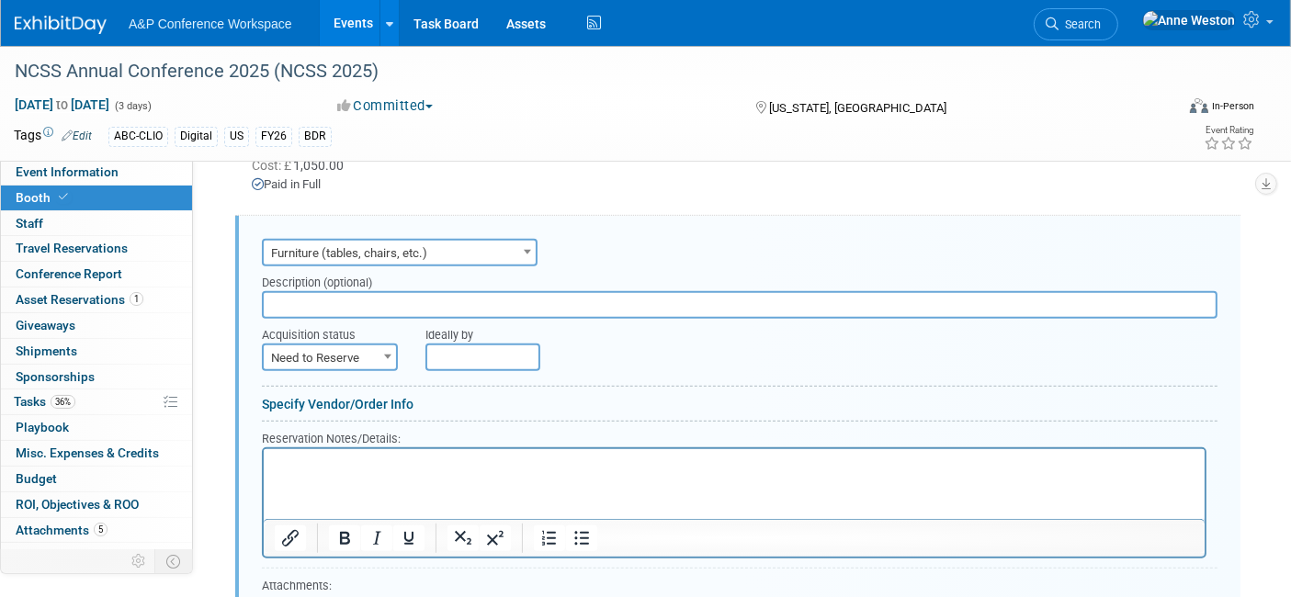
scroll to position [0, 0]
click at [311, 346] on span "Need to Reserve" at bounding box center [330, 359] width 132 height 26
select select "2"
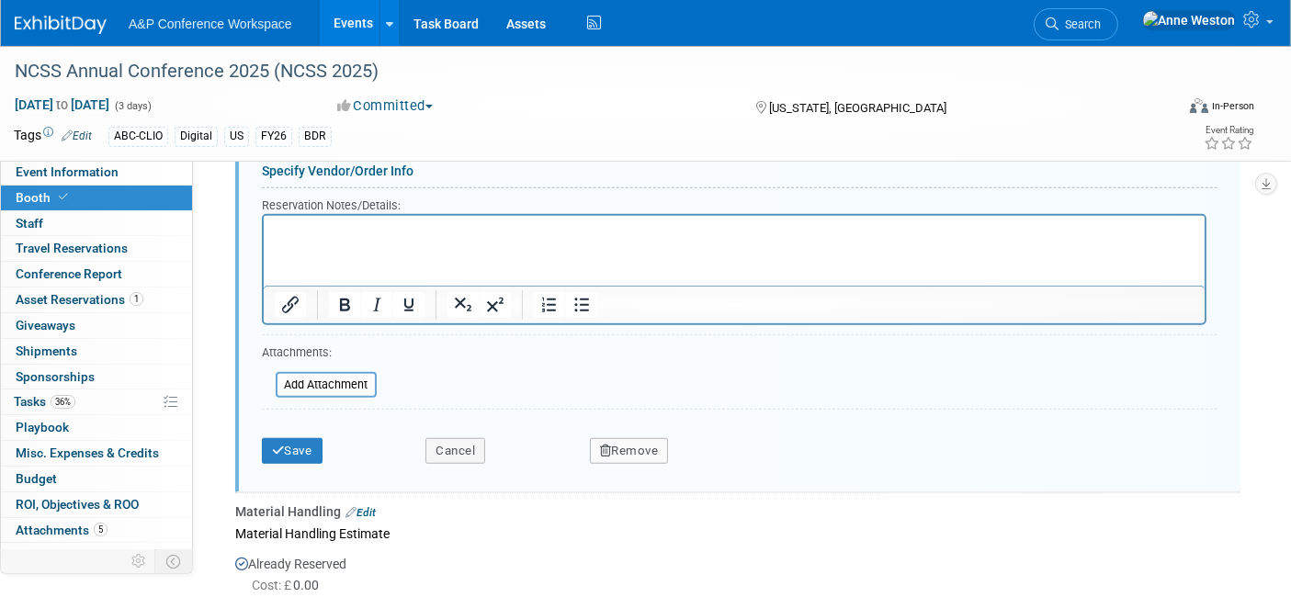
scroll to position [1494, 0]
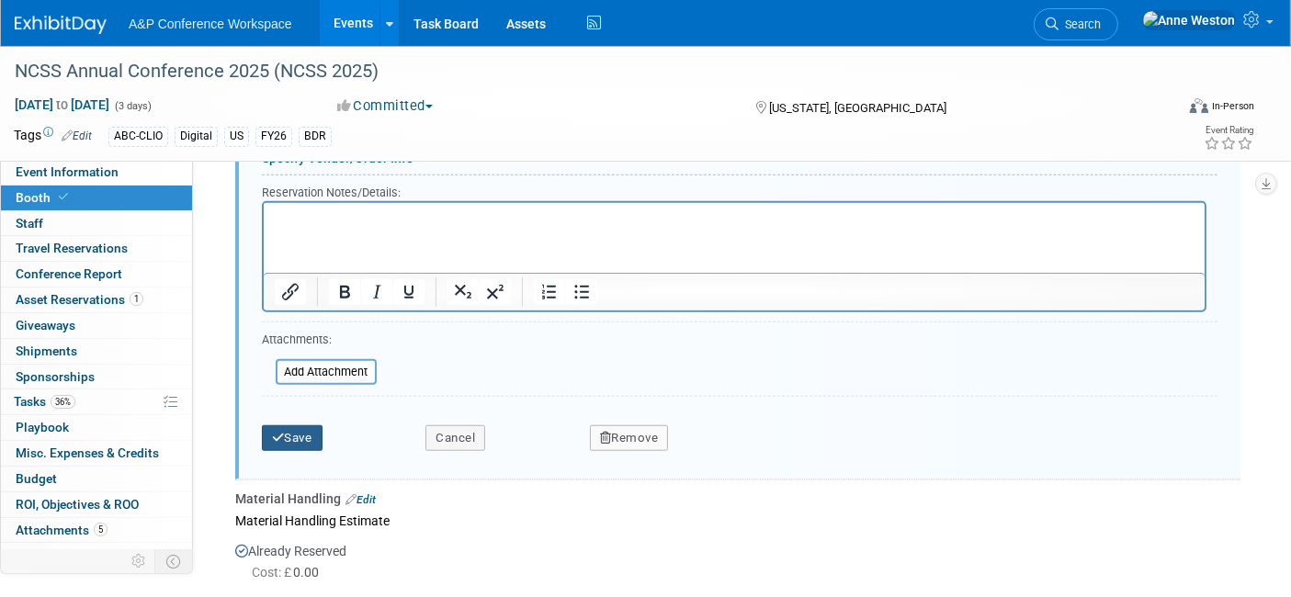
click at [293, 426] on button "Save" at bounding box center [292, 439] width 61 height 26
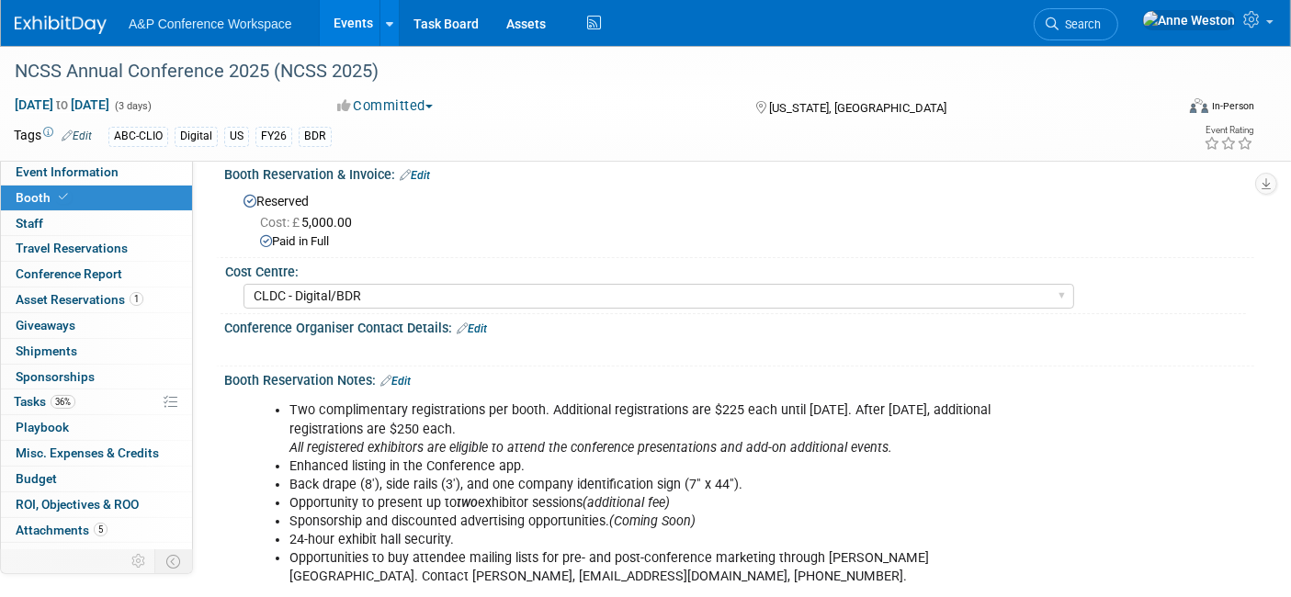
scroll to position [0, 0]
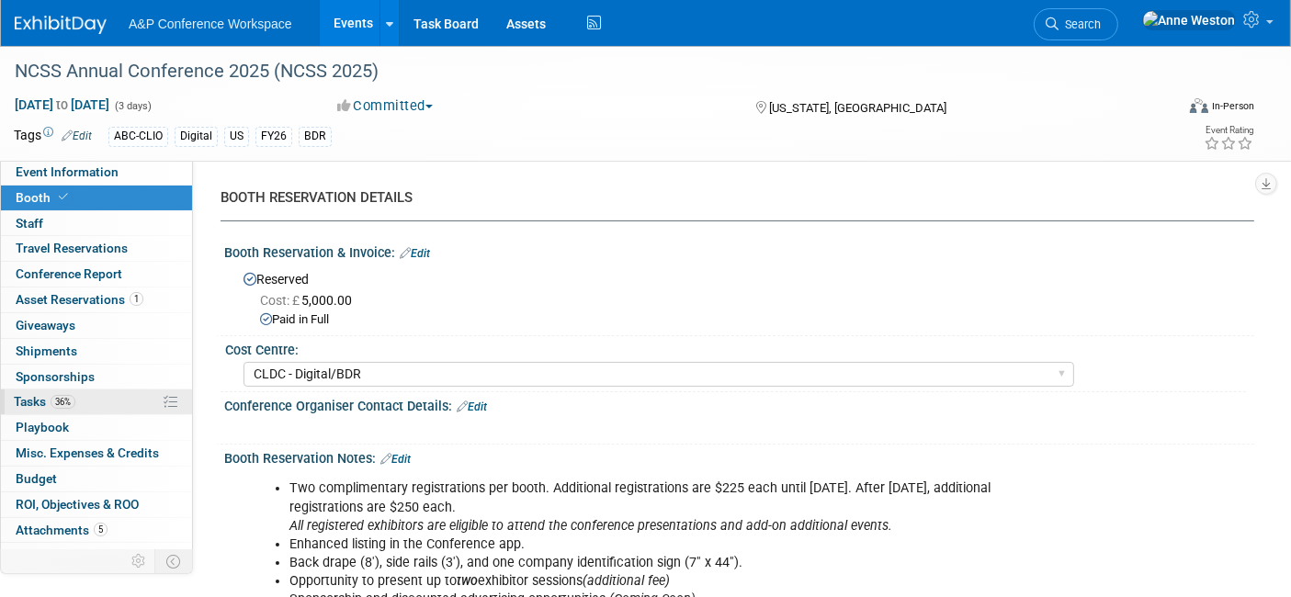
click at [68, 406] on span "Tasks 36%" at bounding box center [45, 401] width 62 height 15
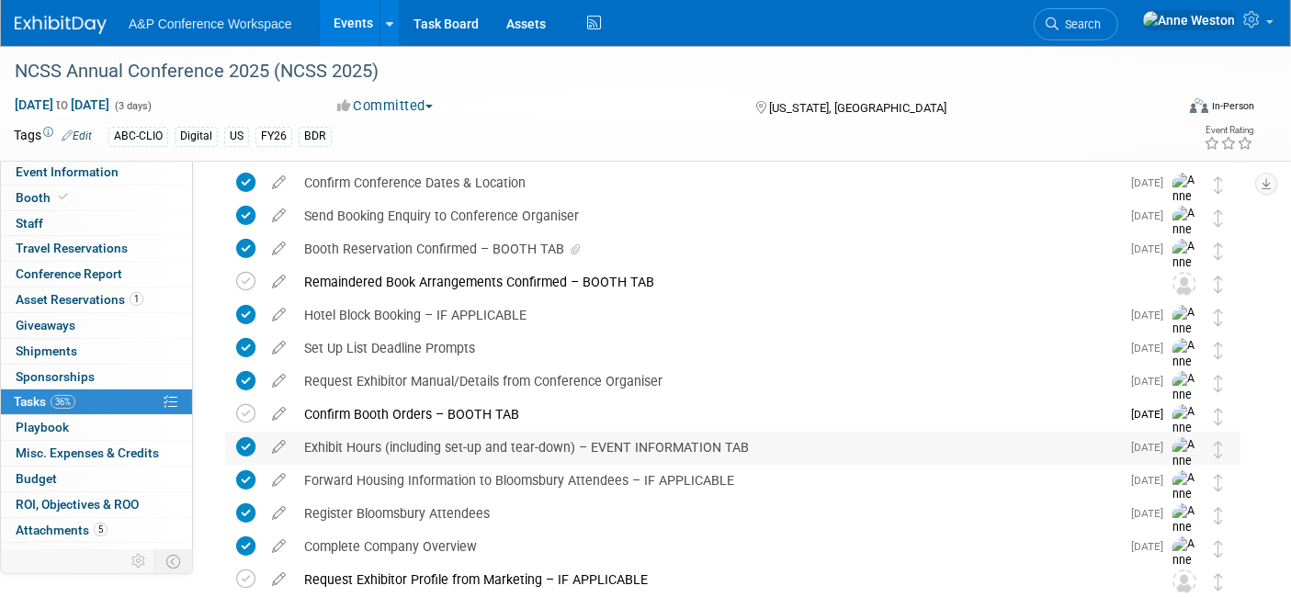
scroll to position [102, 0]
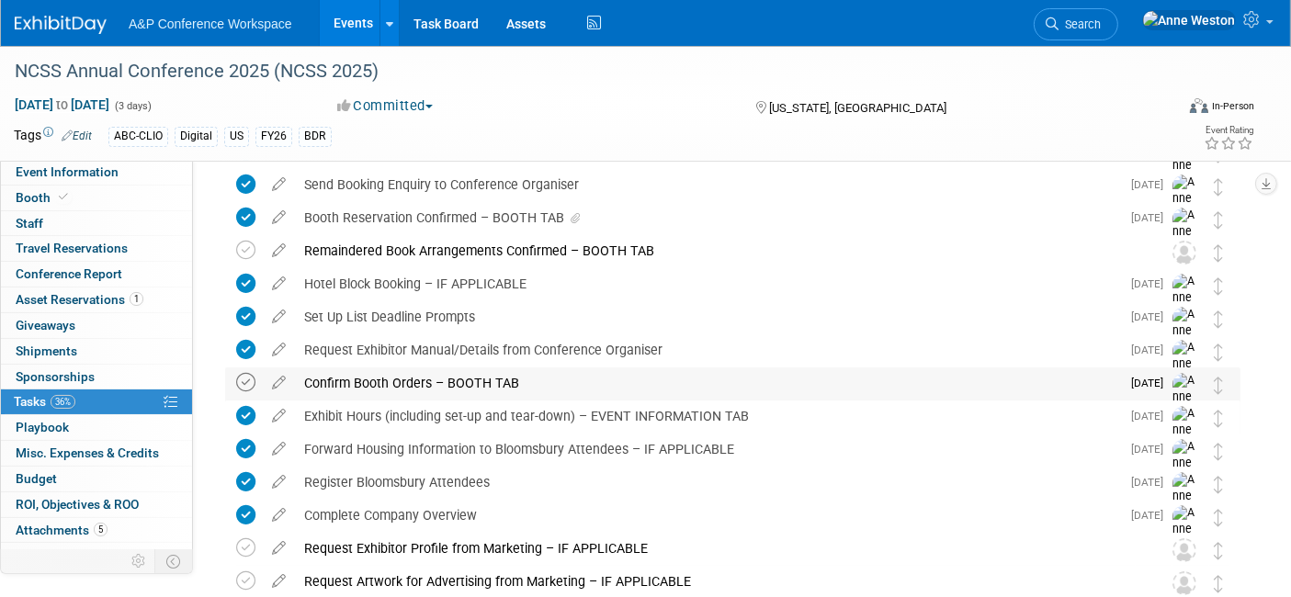
click at [246, 387] on icon at bounding box center [245, 382] width 19 height 19
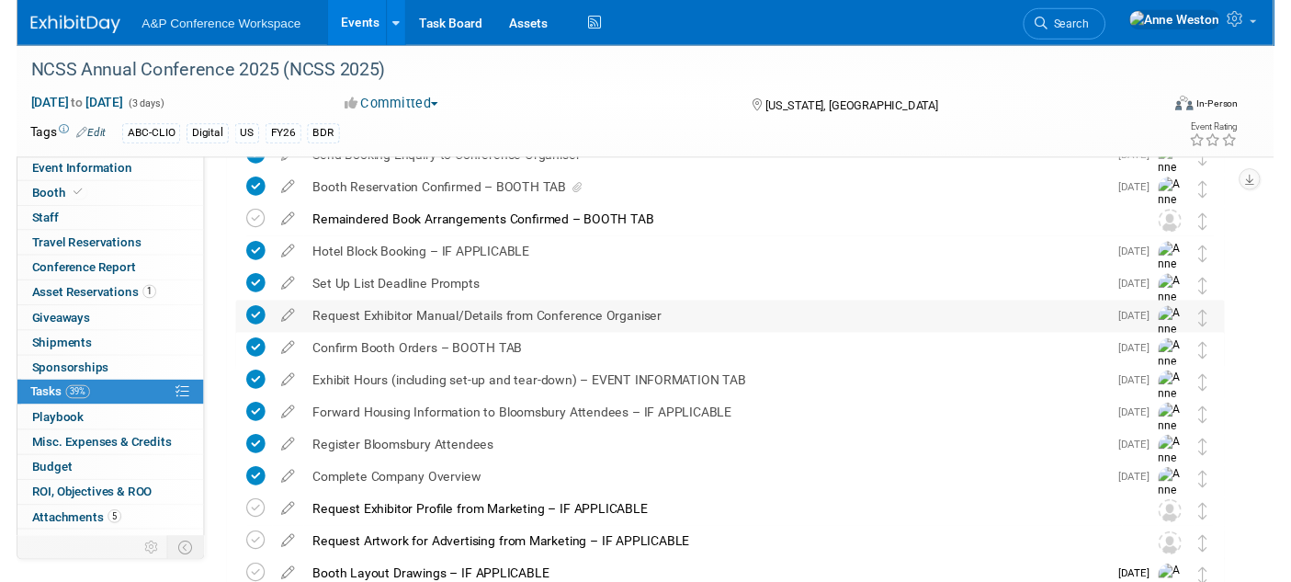
scroll to position [306, 0]
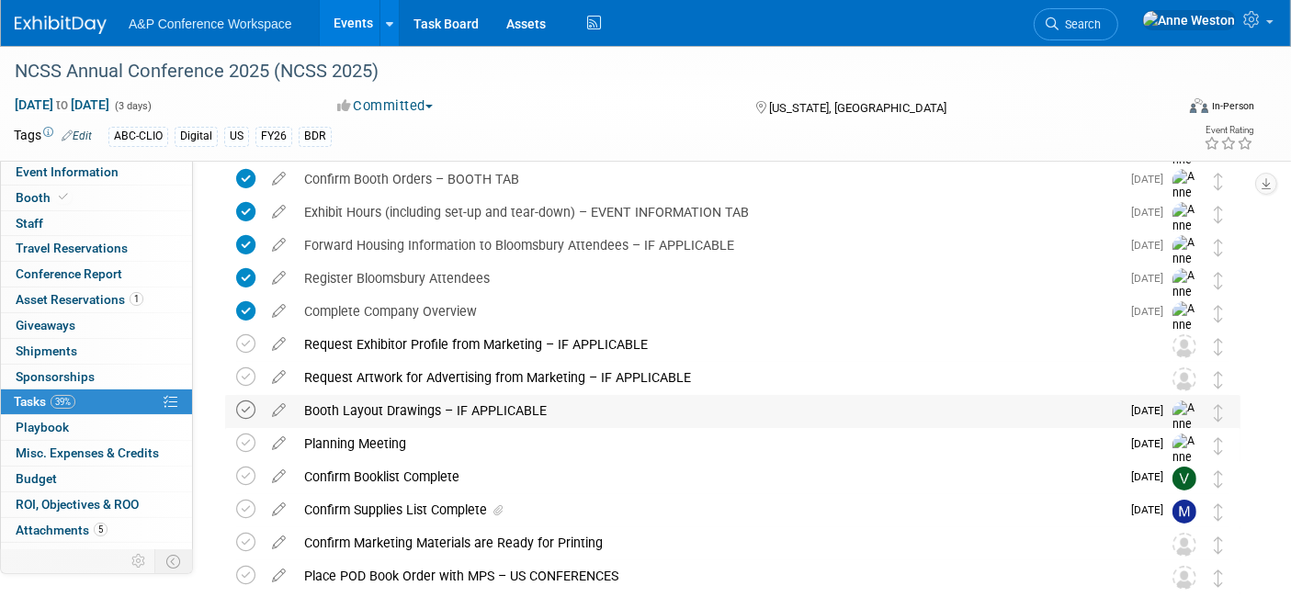
click at [251, 402] on icon at bounding box center [245, 410] width 19 height 19
click at [276, 438] on icon at bounding box center [279, 439] width 32 height 23
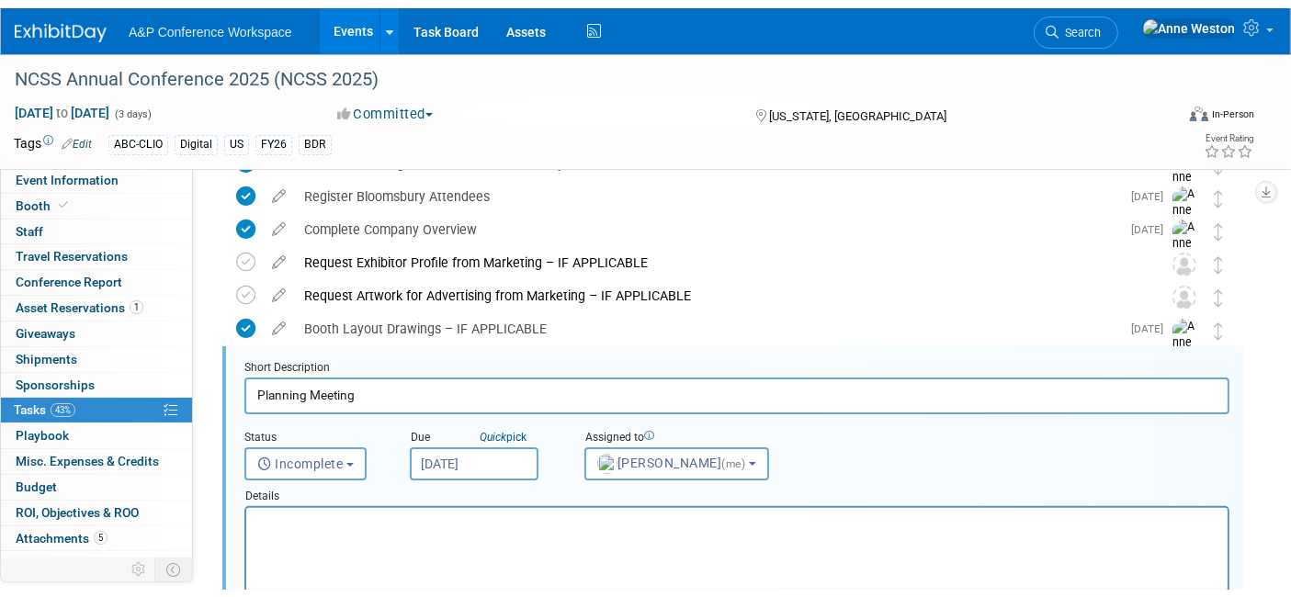
scroll to position [465, 0]
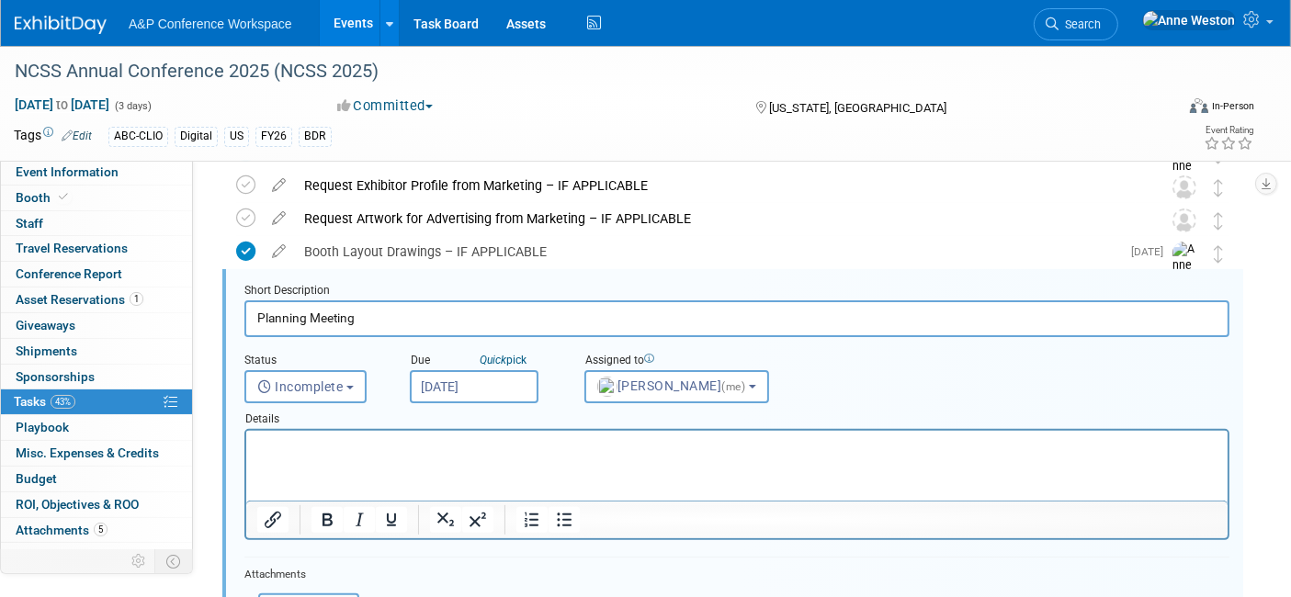
click at [434, 379] on input "Oct 3, 2025" at bounding box center [474, 386] width 129 height 33
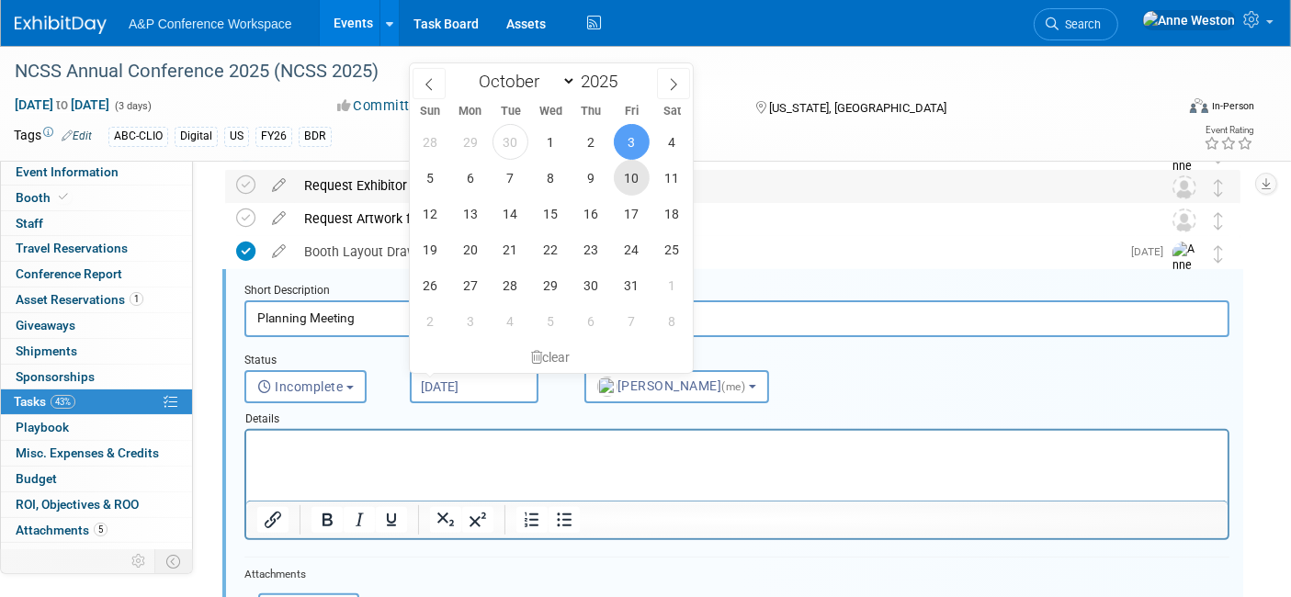
click at [633, 177] on span "10" at bounding box center [632, 178] width 36 height 36
type input "Oct 10, 2025"
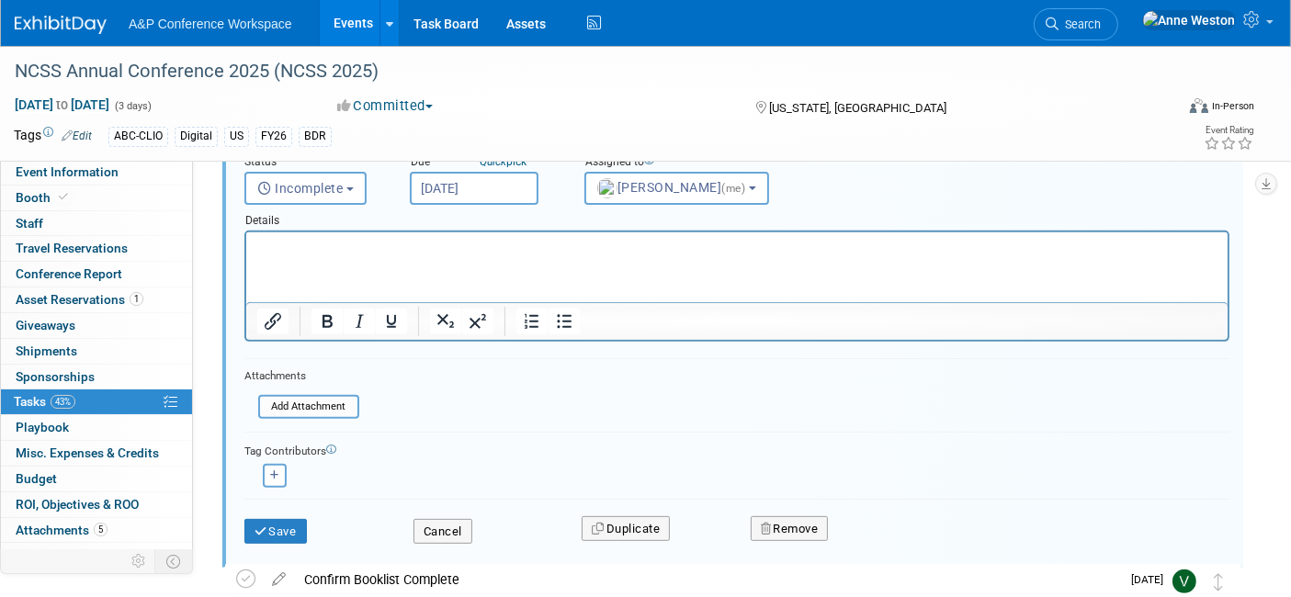
scroll to position [669, 0]
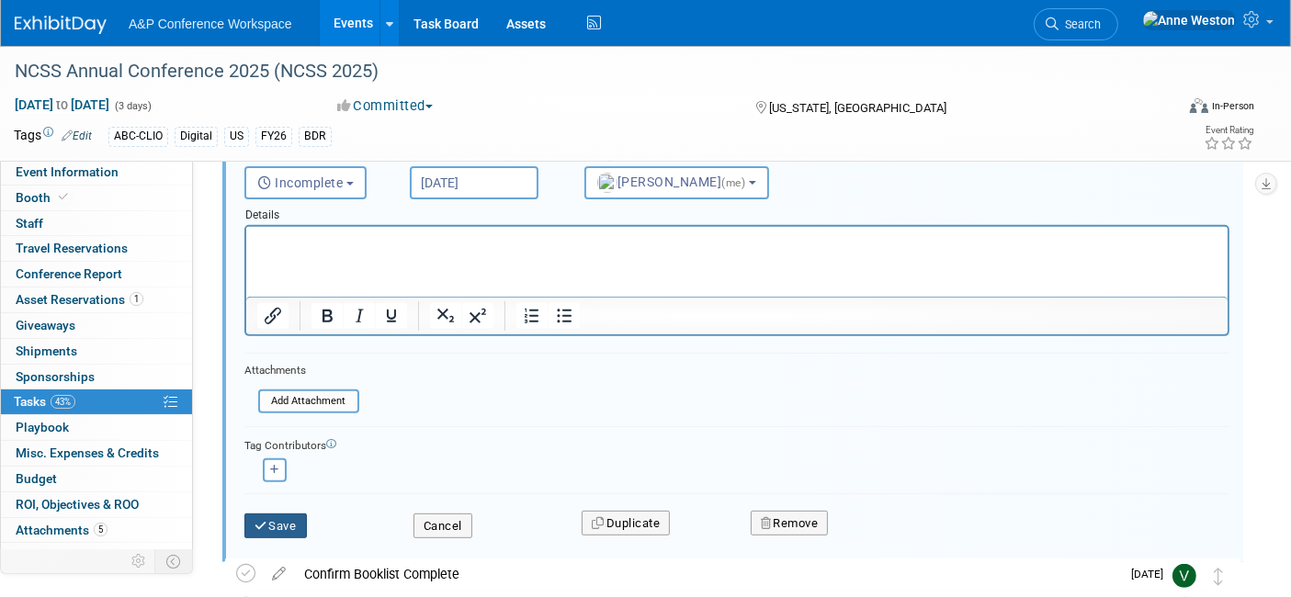
click at [283, 517] on button "Save" at bounding box center [275, 527] width 62 height 26
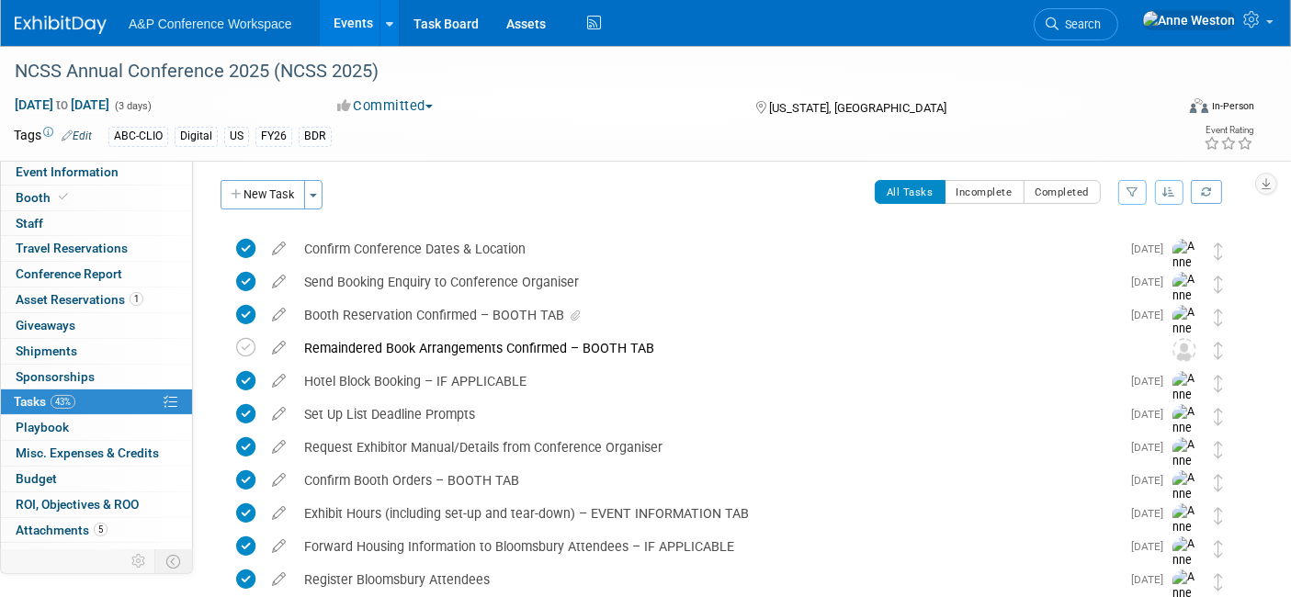
scroll to position [0, 0]
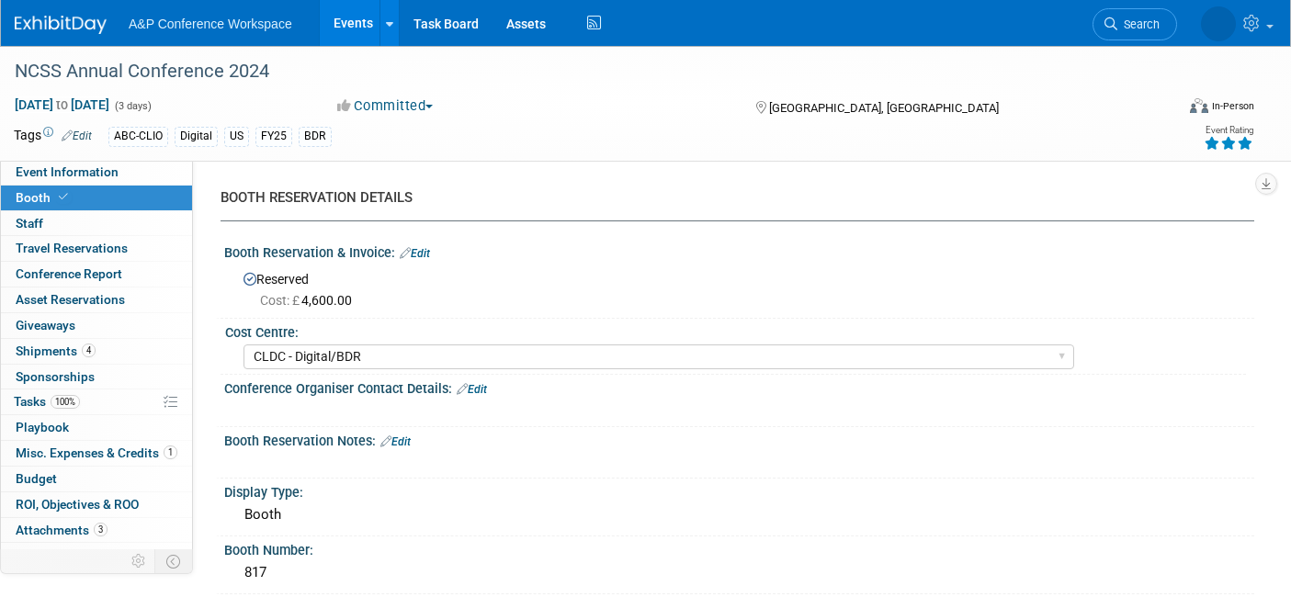
select select "CLDC - Digital/BDR"
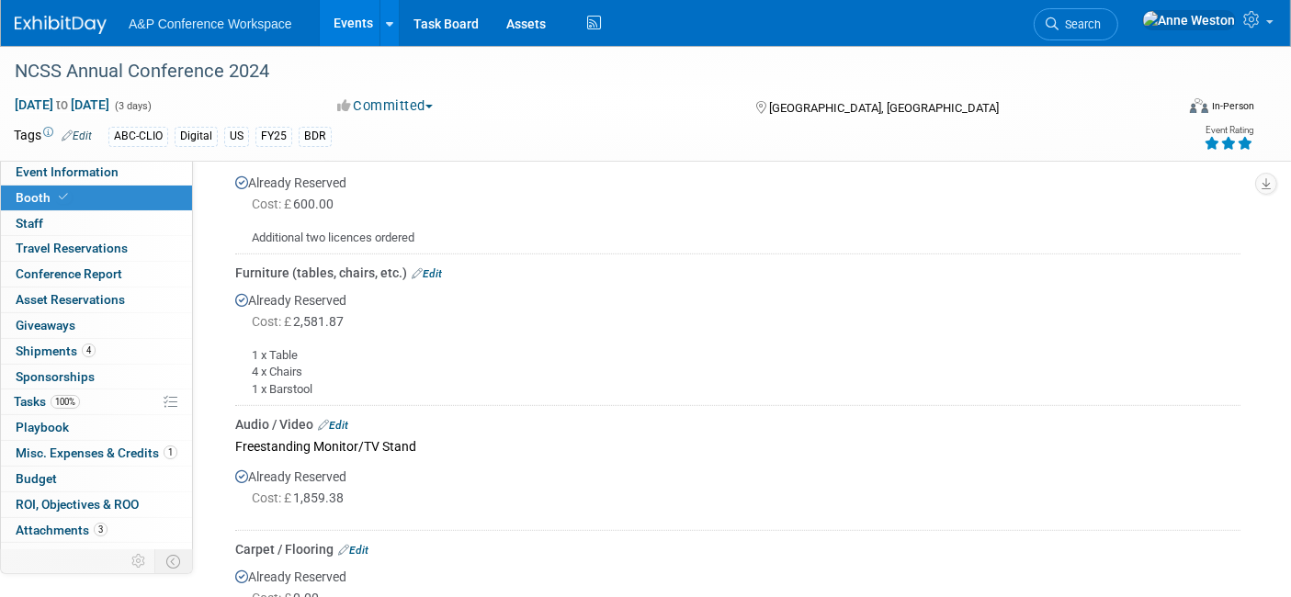
scroll to position [919, 0]
